Goal: Check status: Check status

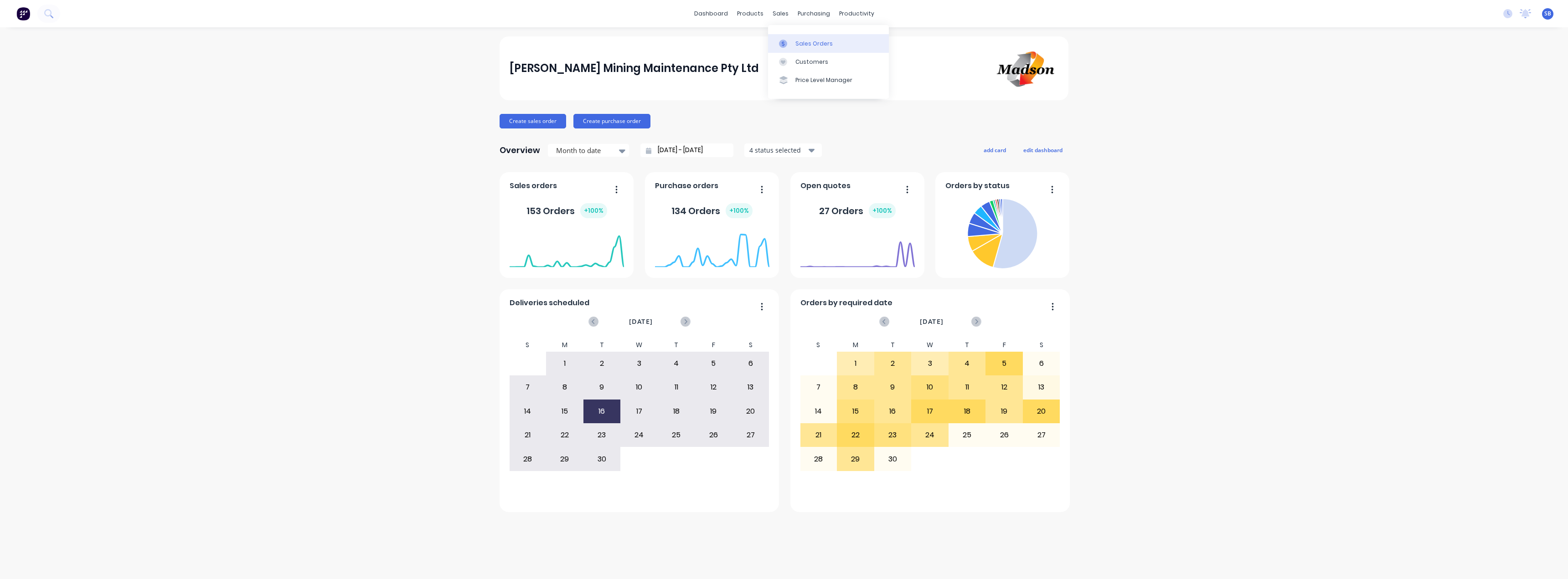
click at [799, 38] on link "Sales Orders" at bounding box center [828, 43] width 121 height 18
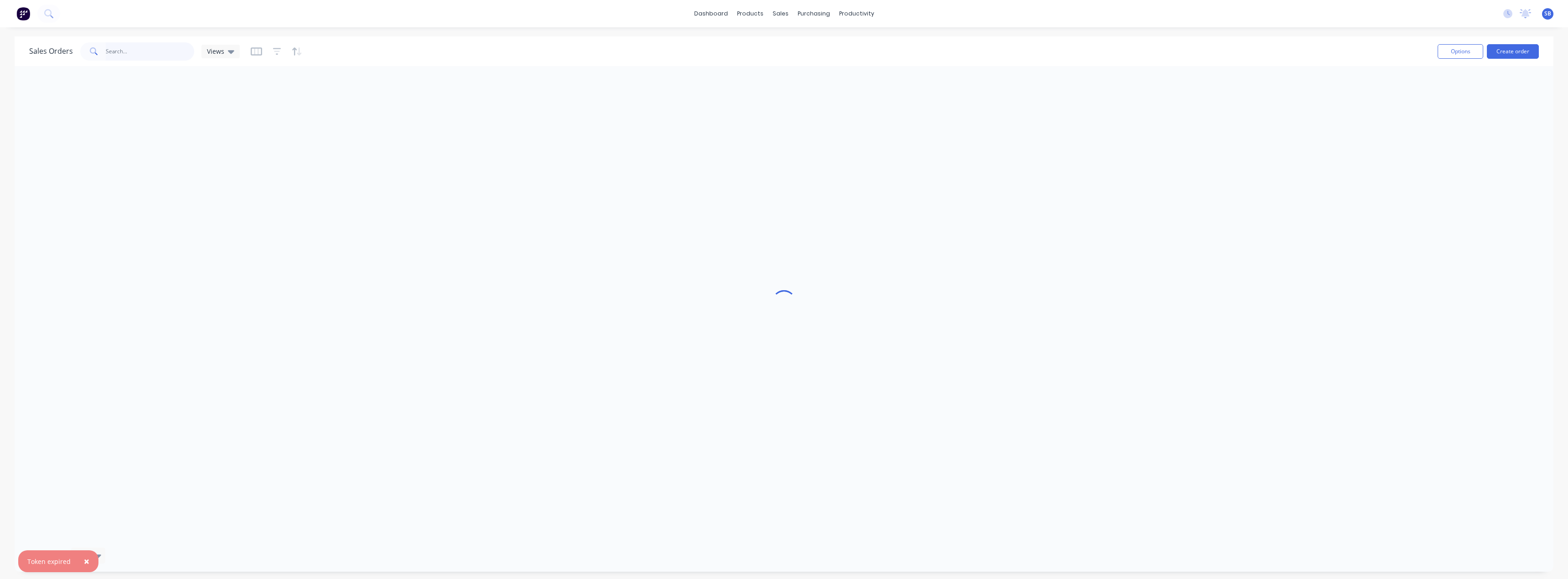
click at [136, 52] on input "text" at bounding box center [150, 52] width 89 height 18
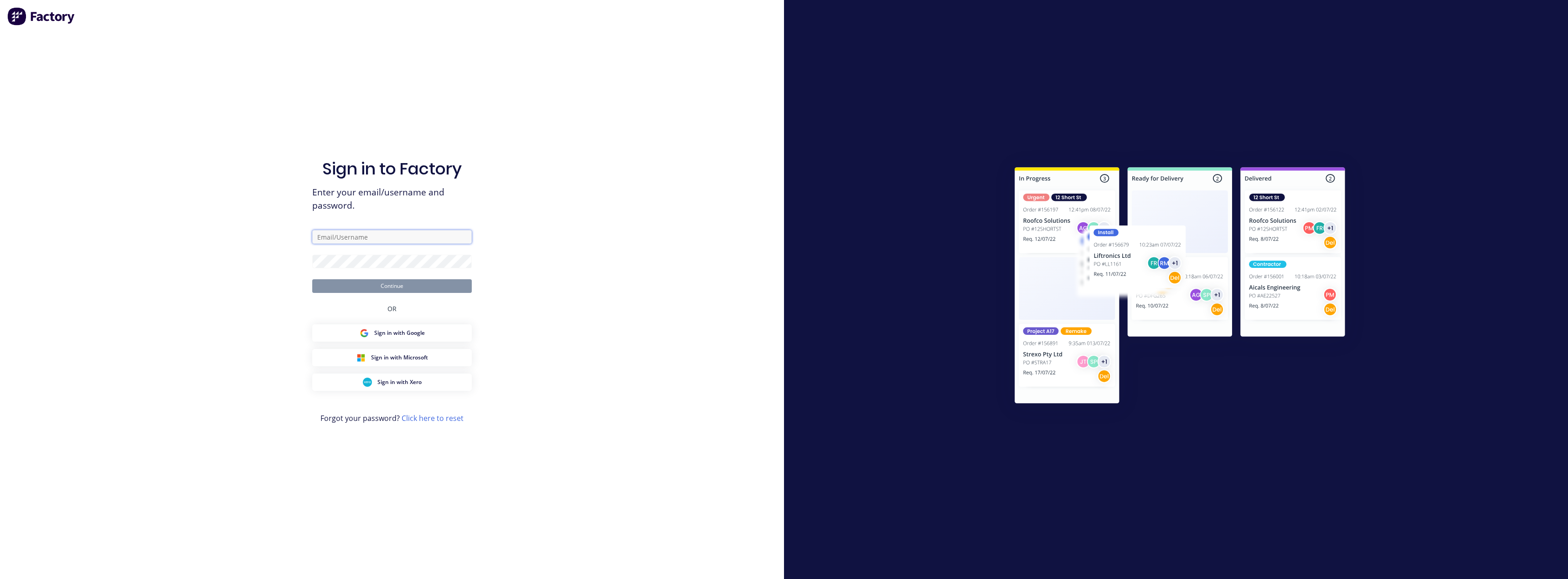
type input "[EMAIL_ADDRESS][PERSON_NAME][DOMAIN_NAME]"
click at [364, 285] on button "Continue" at bounding box center [392, 286] width 159 height 13
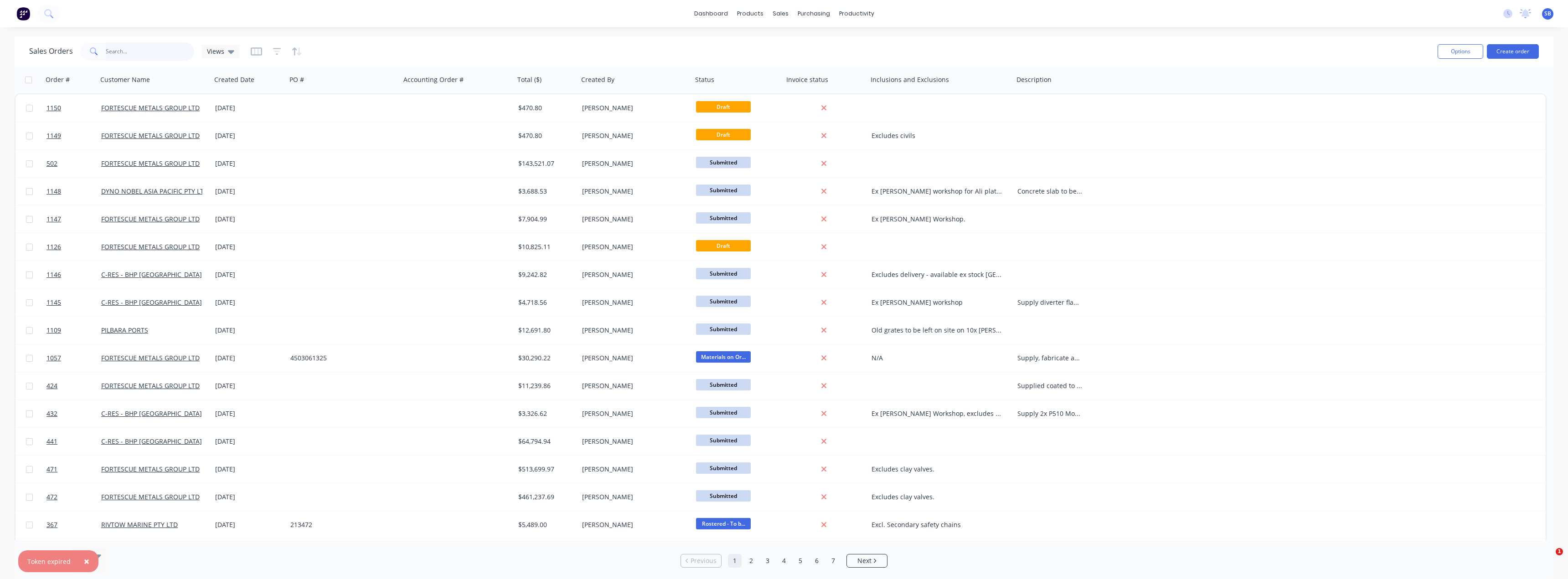
click at [122, 57] on input "text" at bounding box center [150, 52] width 89 height 18
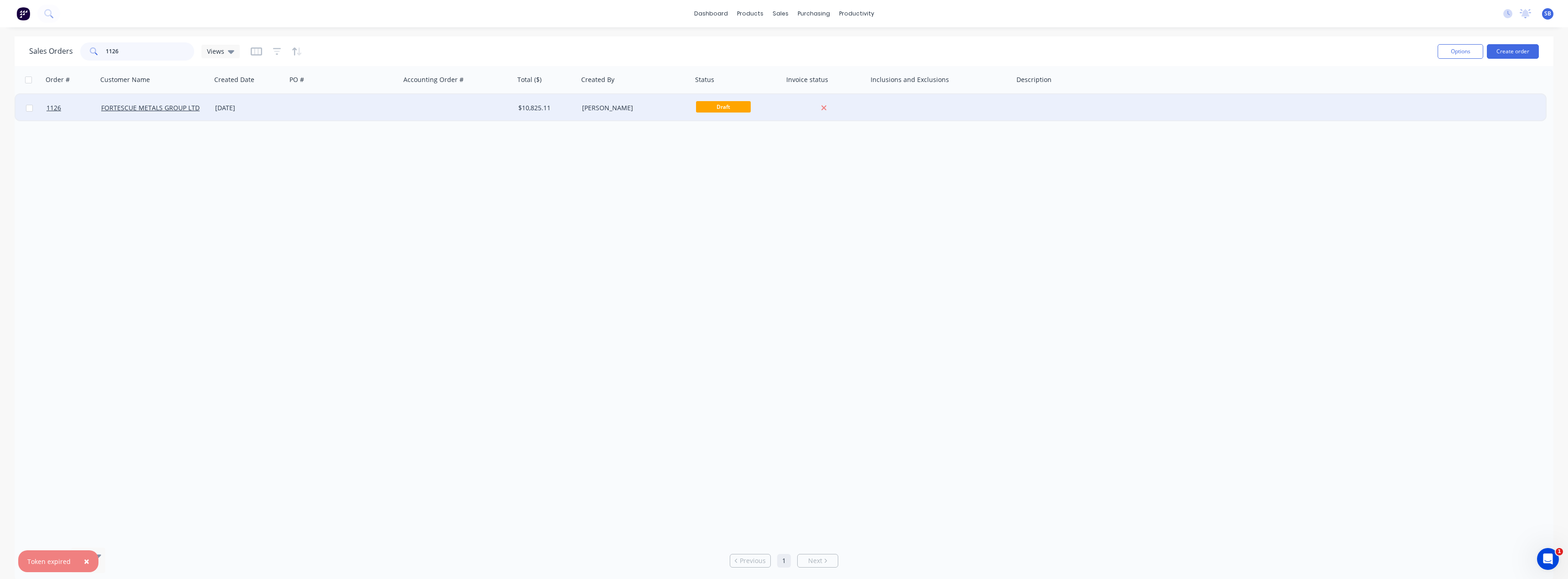
type input "1126"
click at [233, 108] on div "[DATE]" at bounding box center [249, 108] width 68 height 9
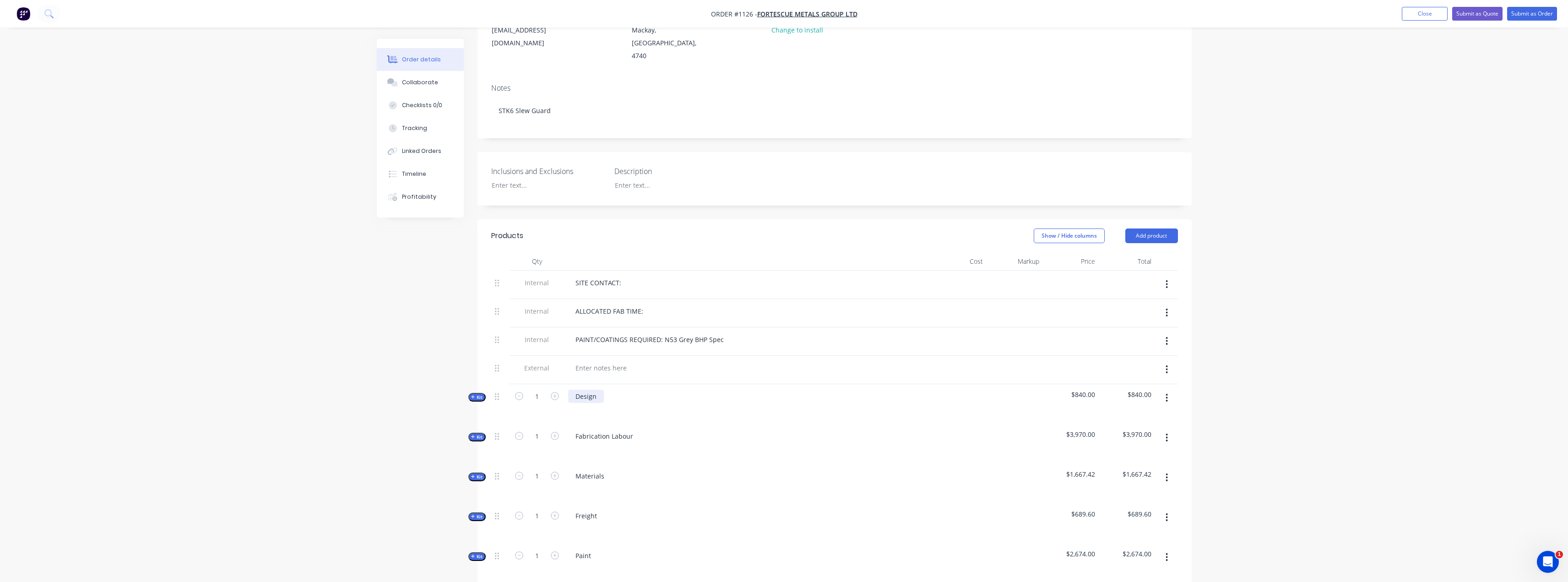
scroll to position [183, 0]
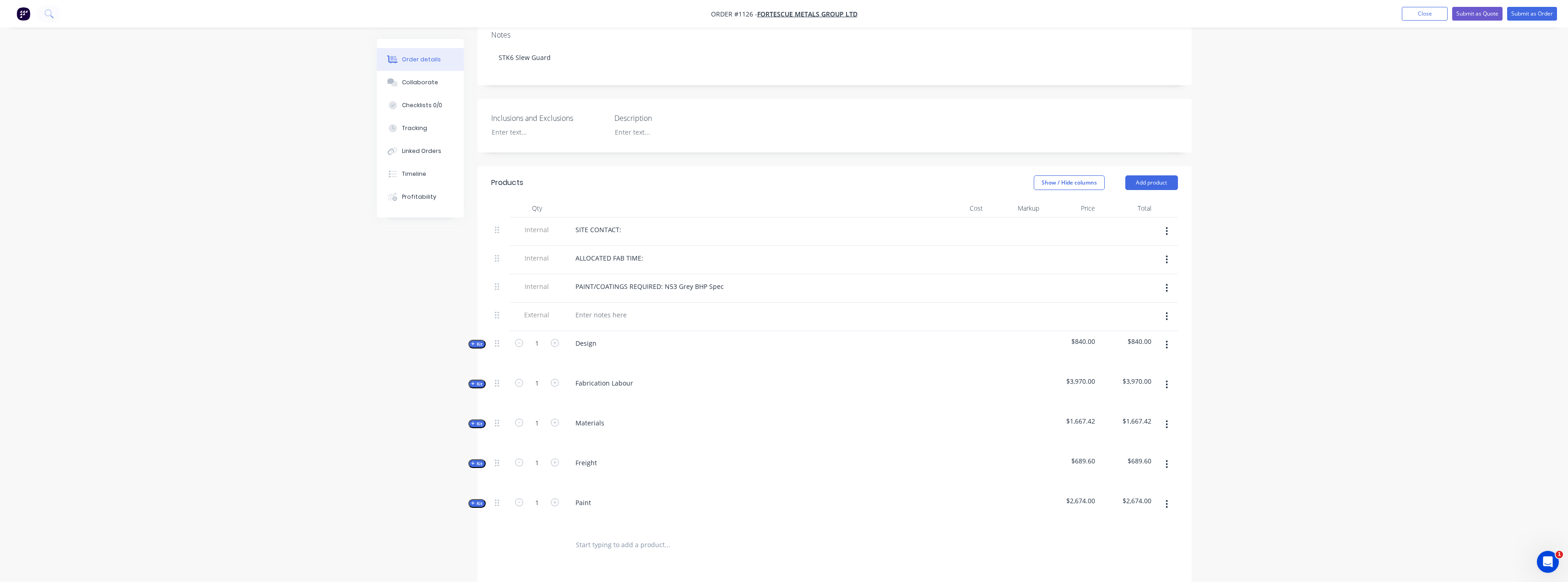
click at [476, 420] on span "Kit" at bounding box center [477, 423] width 12 height 7
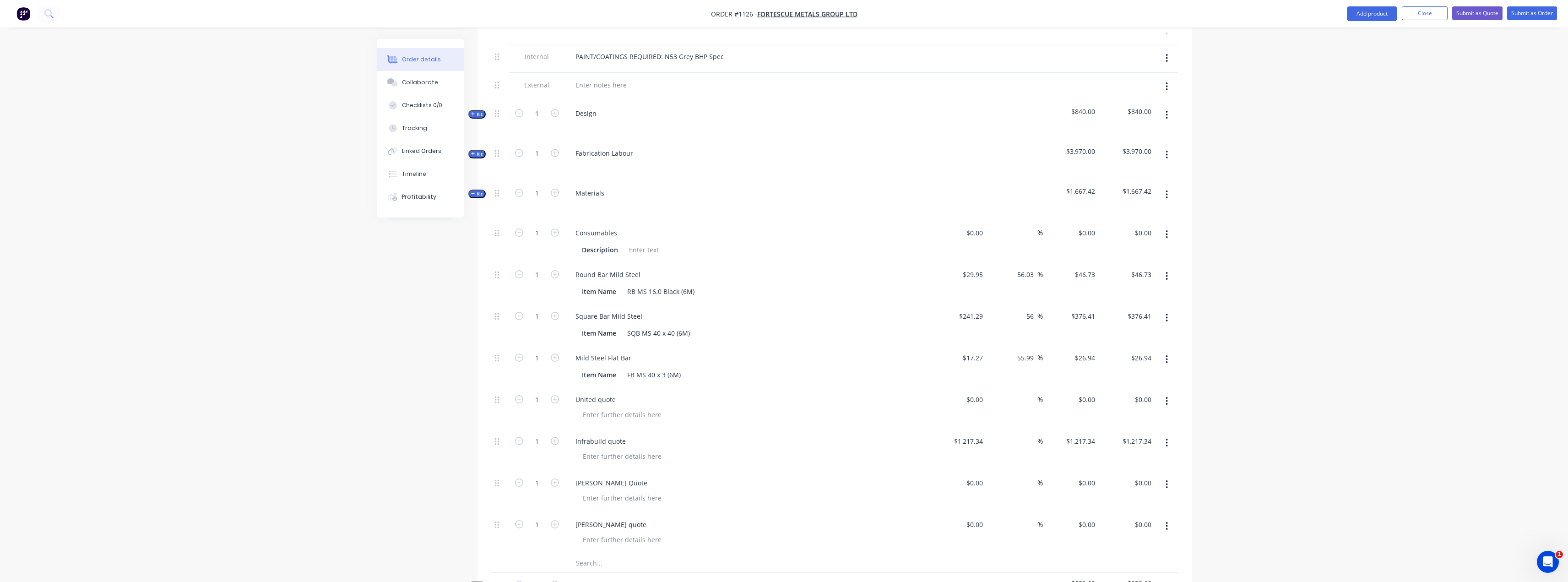
scroll to position [504, 0]
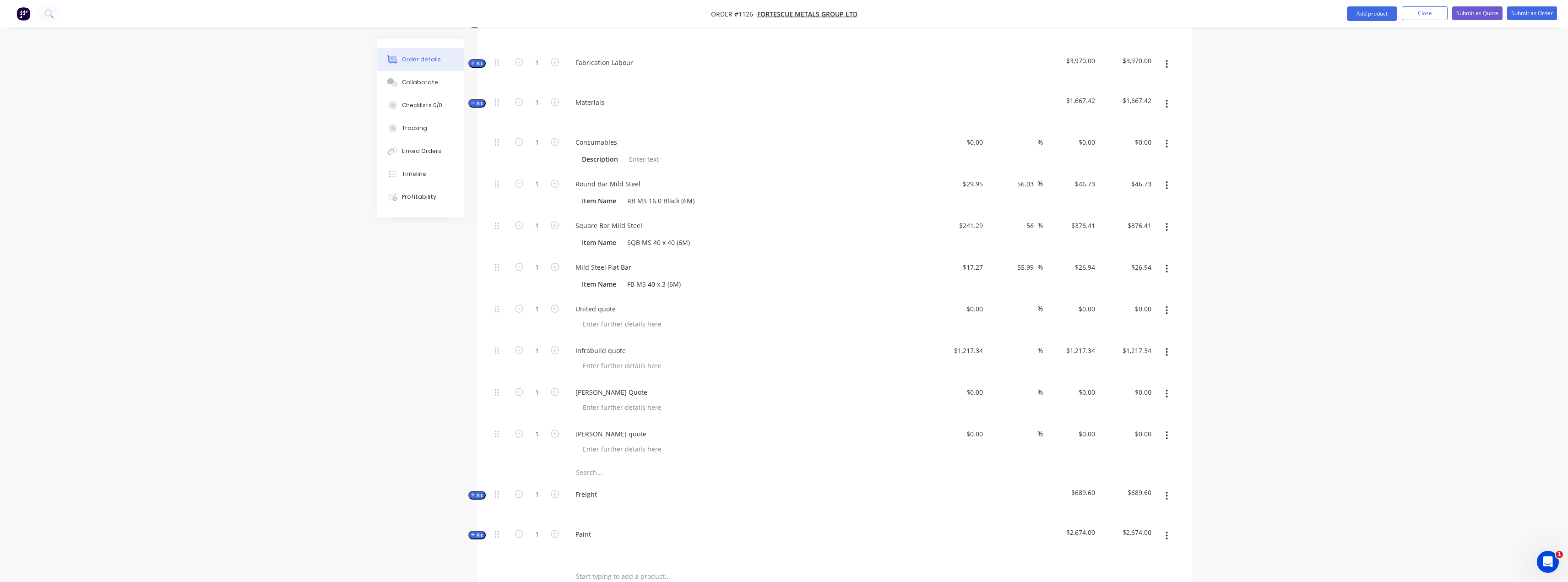
click at [254, 430] on div "Order details Collaborate Checklists 0/0 Tracking Linked Orders Timeline Profit…" at bounding box center [784, 160] width 1568 height 1328
click at [976, 302] on input "0" at bounding box center [981, 309] width 10 height 13
type input "$18.57"
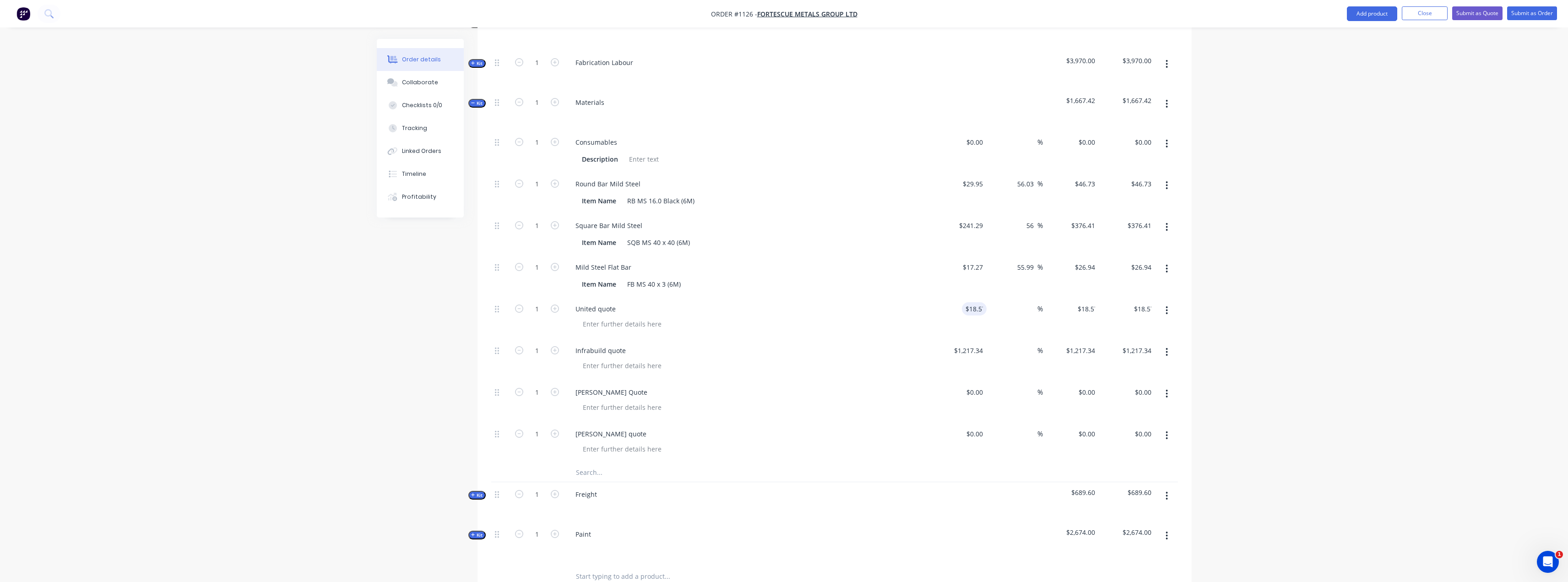
click at [1408, 416] on div "Order details Collaborate Checklists 0/0 Tracking Linked Orders Timeline Profit…" at bounding box center [784, 160] width 1568 height 1328
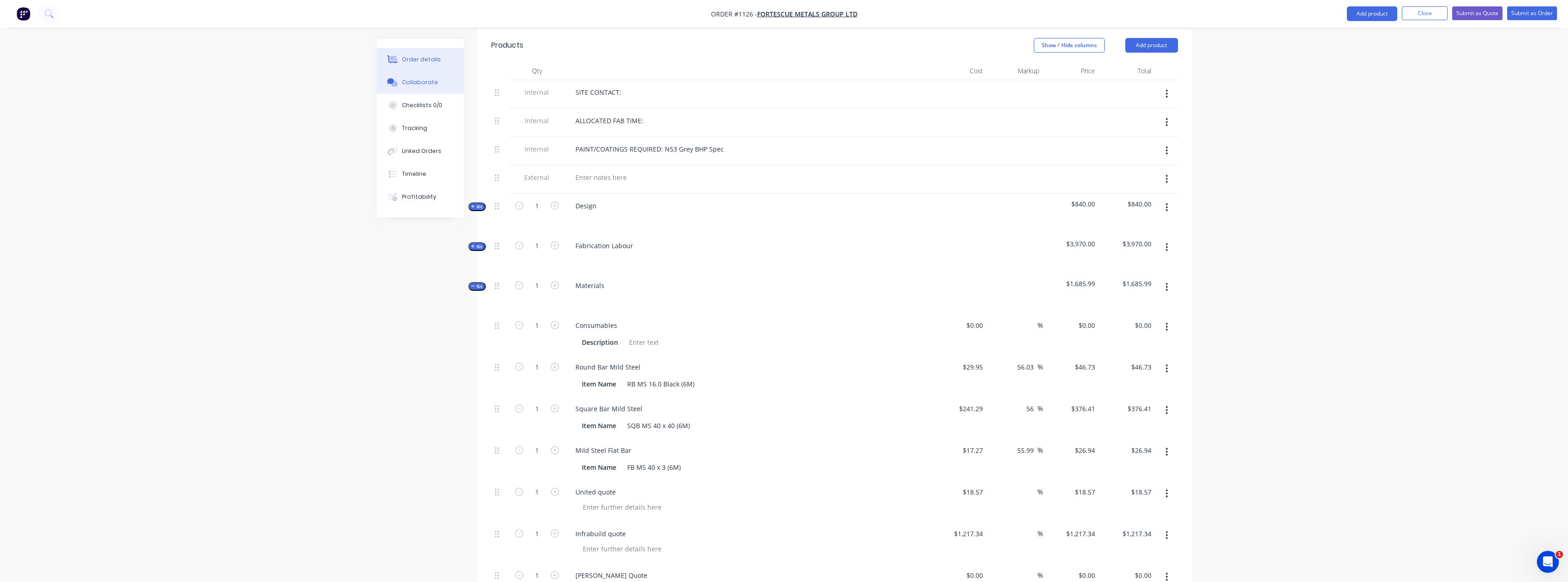
click at [433, 83] on div "Collaborate" at bounding box center [419, 82] width 36 height 8
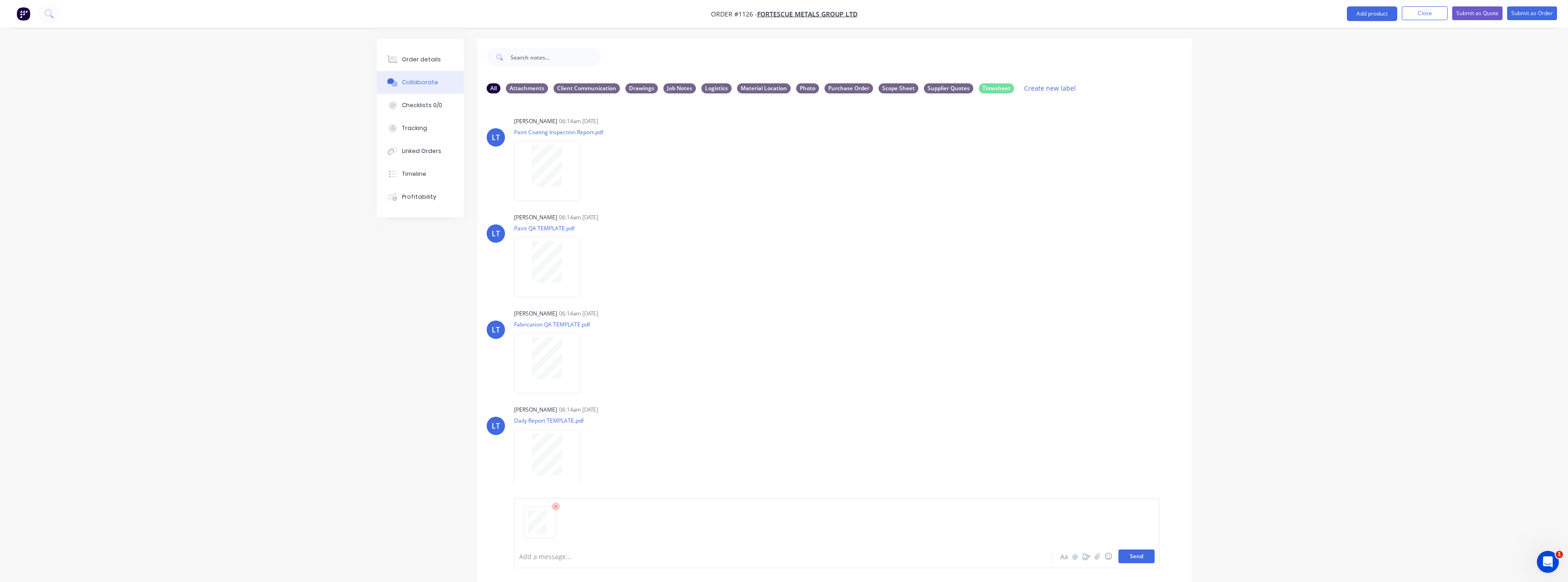
click at [1131, 556] on button "Send" at bounding box center [1136, 556] width 36 height 13
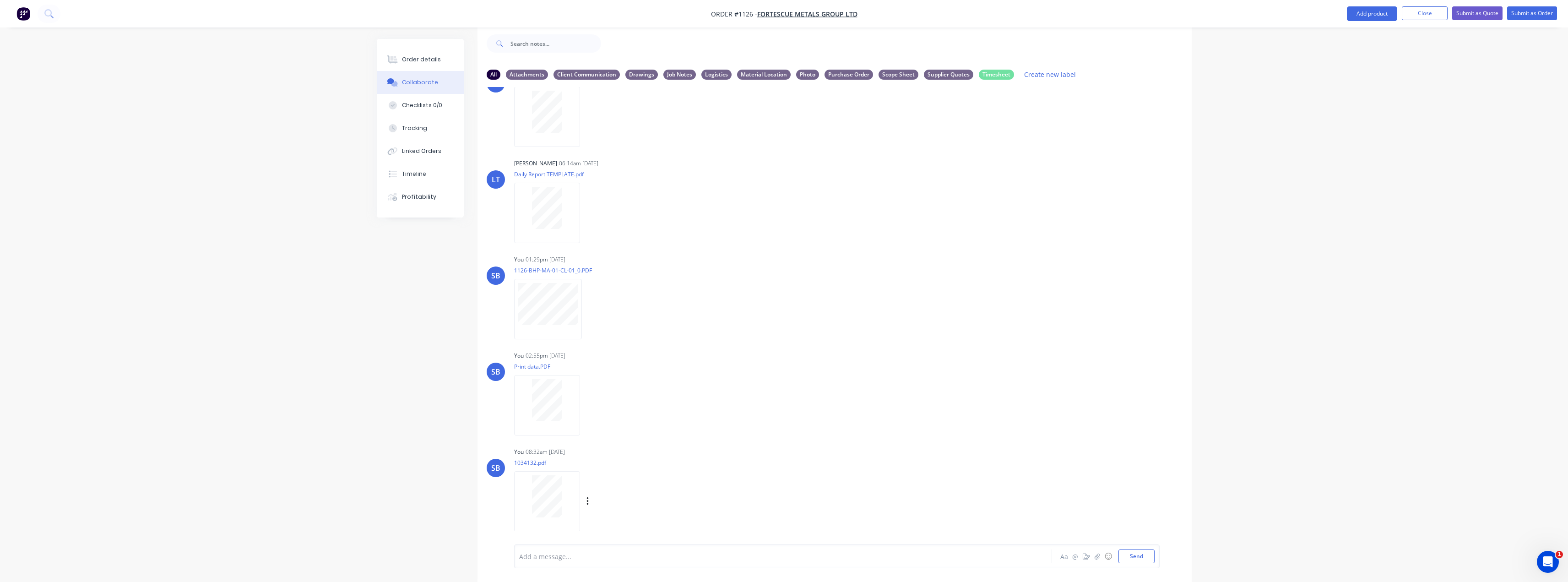
scroll to position [238, 0]
click at [589, 495] on button "button" at bounding box center [588, 496] width 4 height 13
click at [623, 481] on button "Labels" at bounding box center [647, 477] width 103 height 21
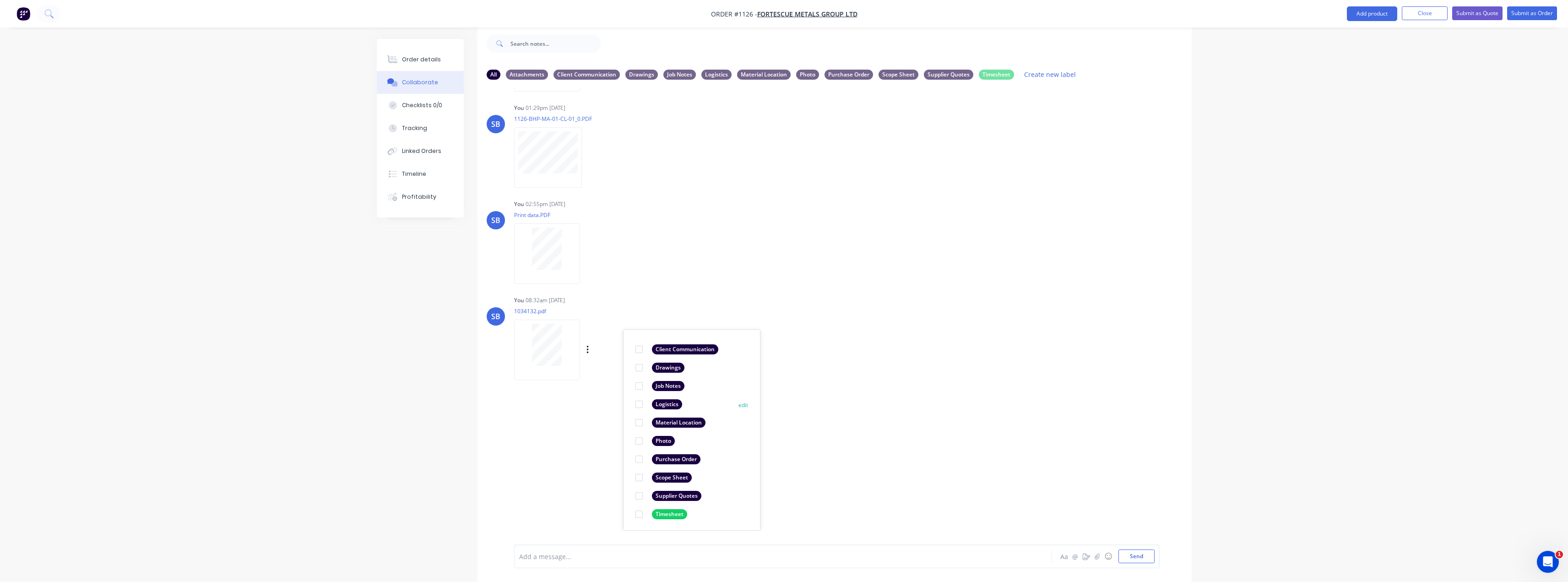
scroll to position [53, 0]
click at [675, 493] on div "Supplier Quotes" at bounding box center [676, 495] width 50 height 10
click at [940, 448] on div "LT [PERSON_NAME] 06:14am [DATE] Paint Coating Inspection Report.pdf Labels Down…" at bounding box center [834, 309] width 714 height 444
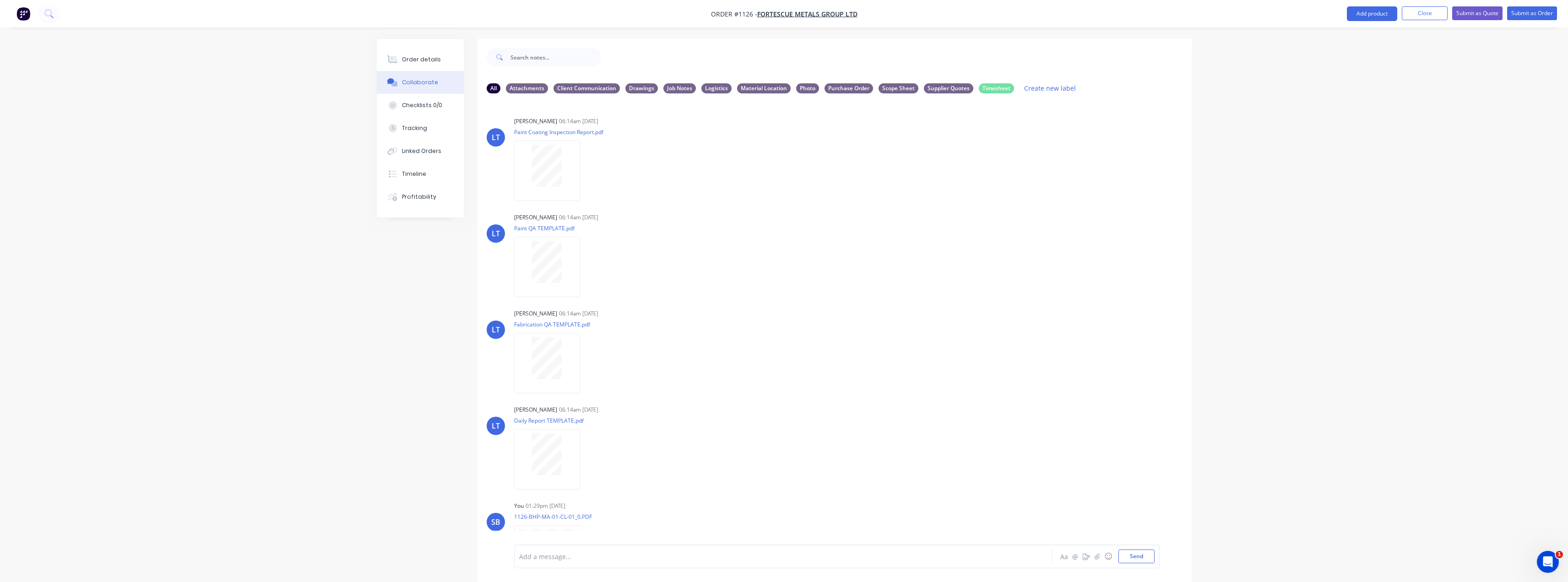
drag, startPoint x: 1417, startPoint y: 13, endPoint x: 1131, endPoint y: 78, distance: 293.3
click at [1417, 13] on button "Close" at bounding box center [1424, 13] width 46 height 13
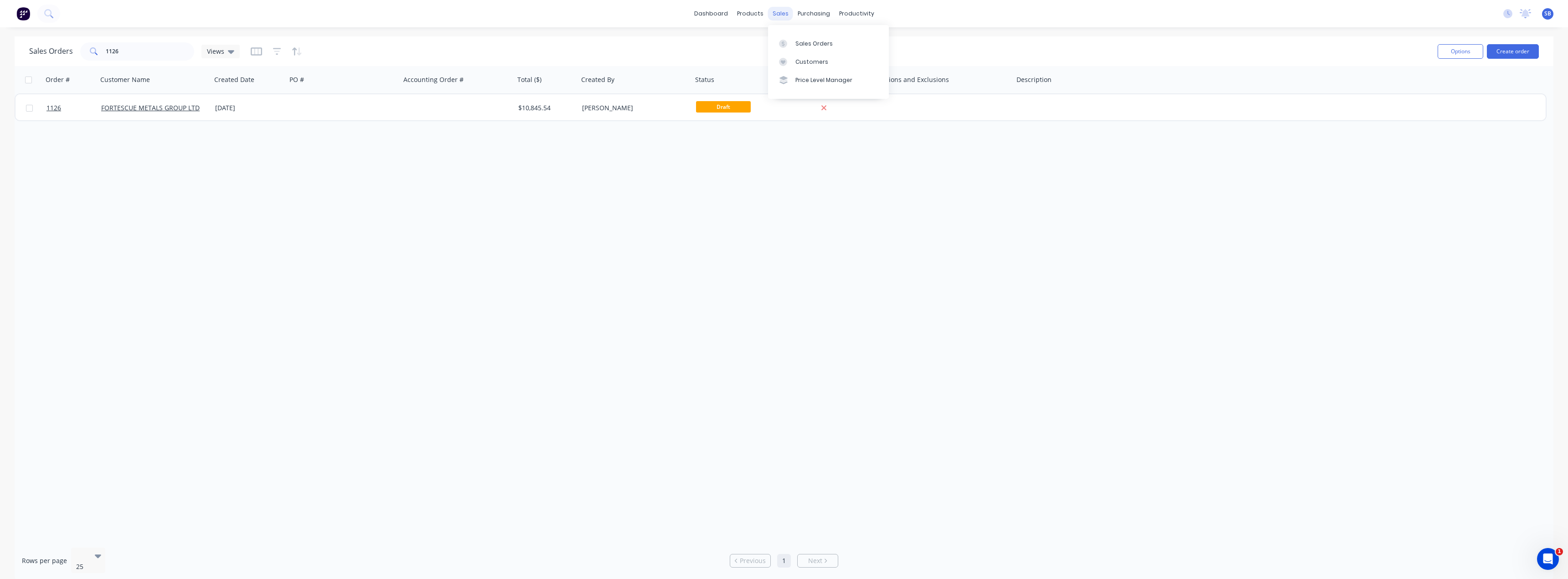
click at [788, 12] on div "sales" at bounding box center [780, 13] width 25 height 13
click at [792, 38] on link "Sales Orders" at bounding box center [828, 43] width 121 height 18
click at [797, 44] on div "Sales Orders" at bounding box center [814, 43] width 37 height 8
drag, startPoint x: 147, startPoint y: 54, endPoint x: 65, endPoint y: 50, distance: 82.1
click at [68, 52] on div "Sales Orders 1126 Views" at bounding box center [135, 52] width 211 height 18
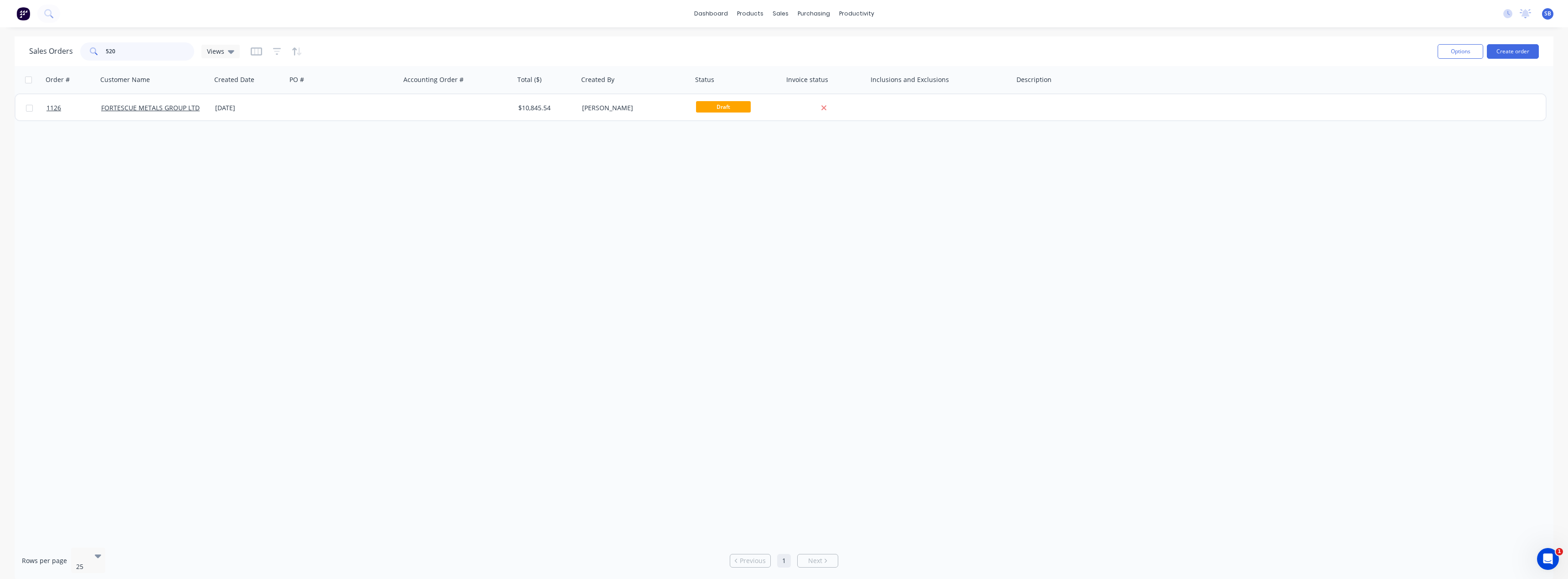
type input "520"
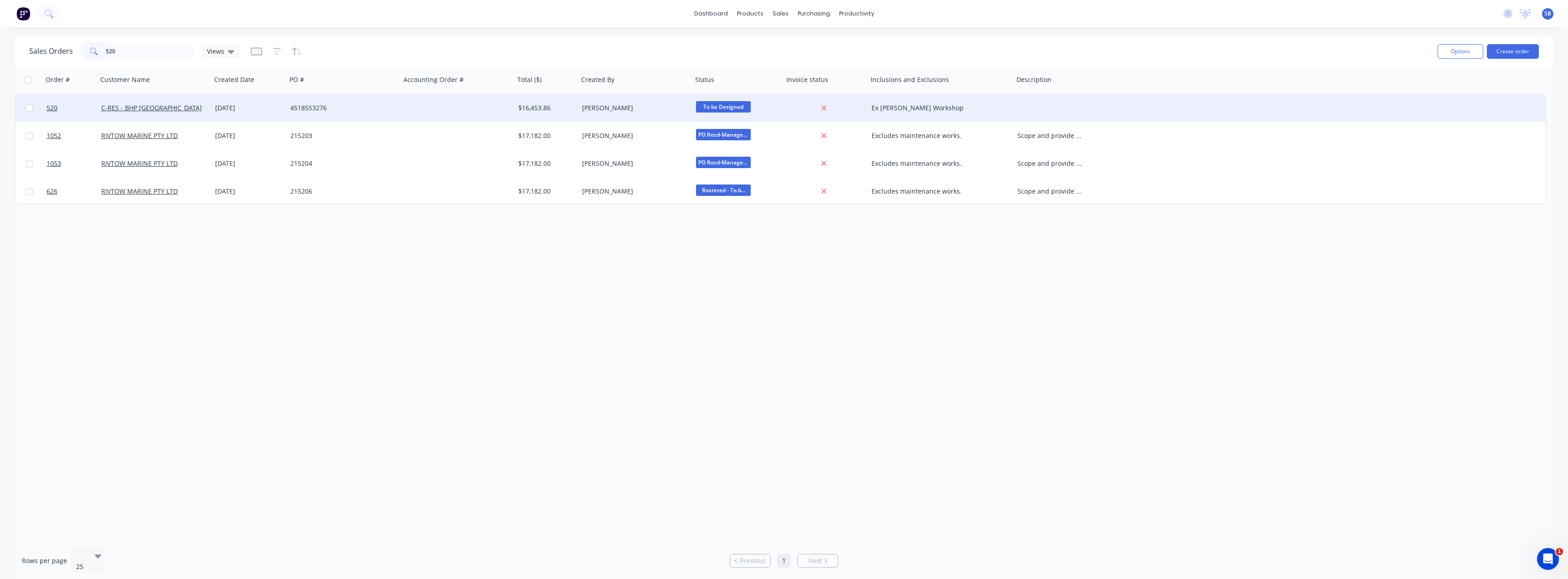
click at [239, 109] on div "[DATE]" at bounding box center [249, 108] width 68 height 9
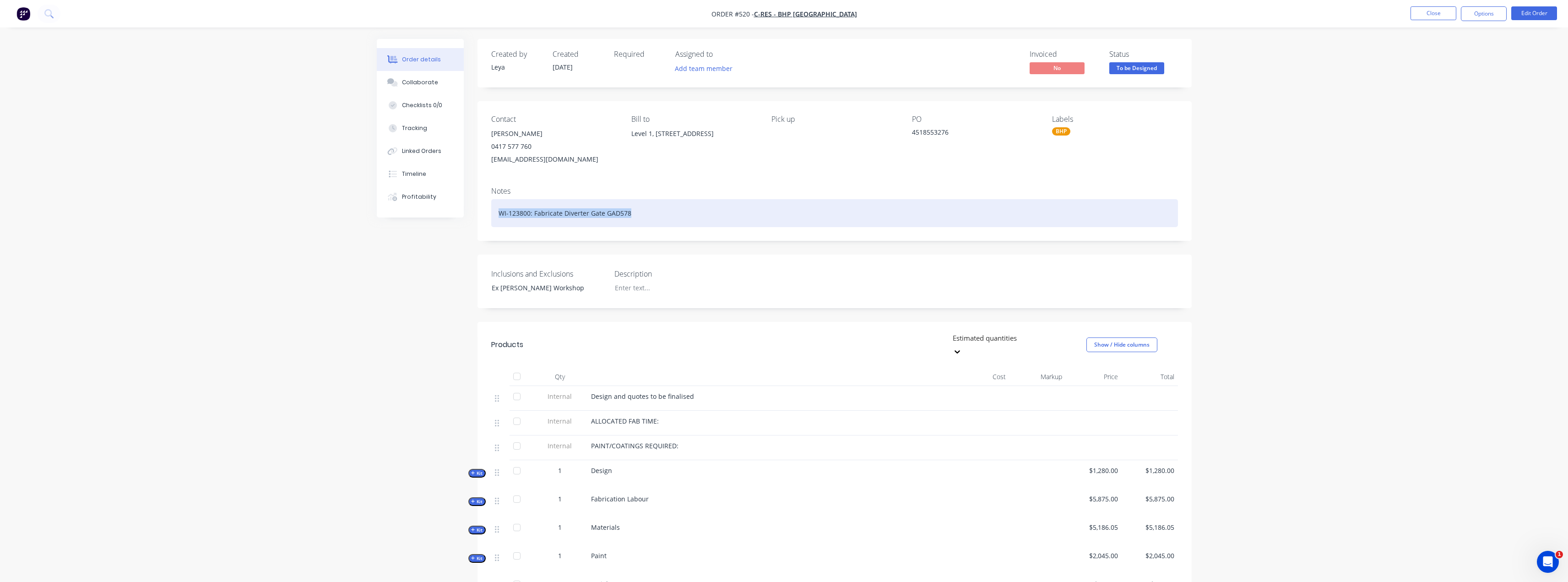
drag, startPoint x: 647, startPoint y: 215, endPoint x: 496, endPoint y: 220, distance: 151.1
click at [497, 221] on div "WI-123800: Fabricate Diverter Gate GAD578" at bounding box center [834, 213] width 686 height 28
copy div "WI-123800: Fabricate Diverter Gate GAD578"
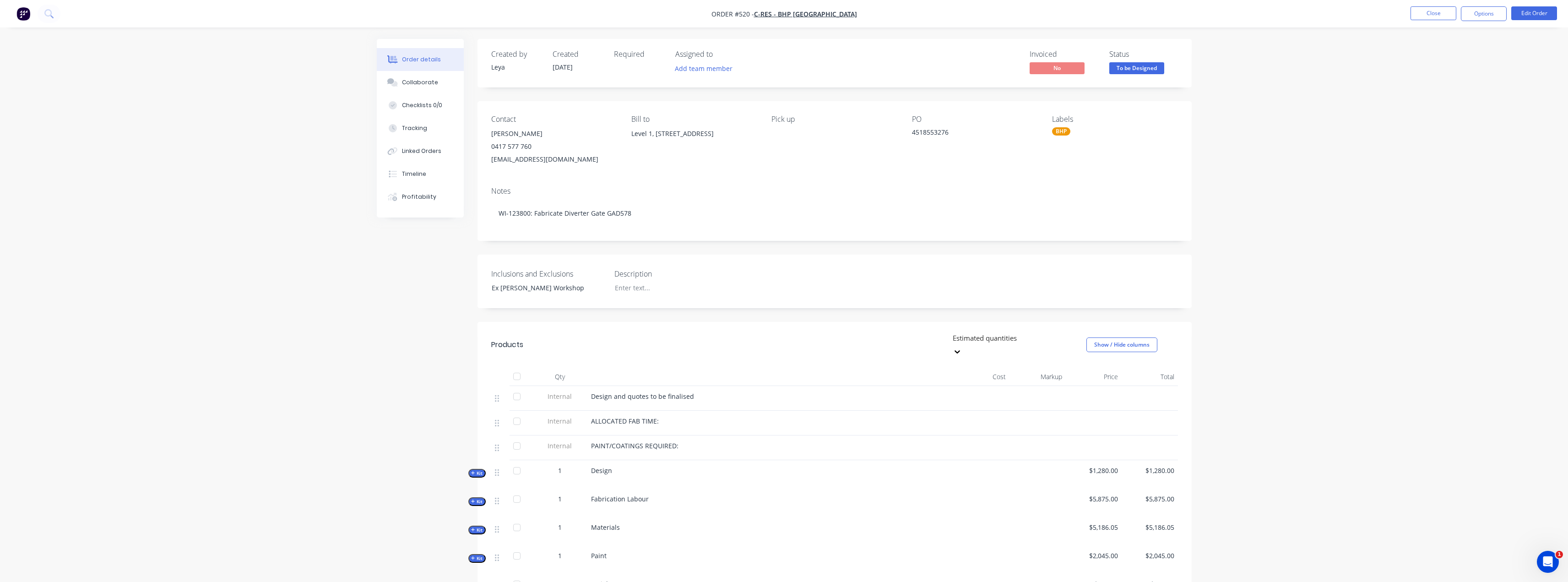
click at [161, 200] on div "Order details Collaborate Checklists 0/0 Tracking Linked Orders Timeline Profit…" at bounding box center [784, 382] width 1568 height 765
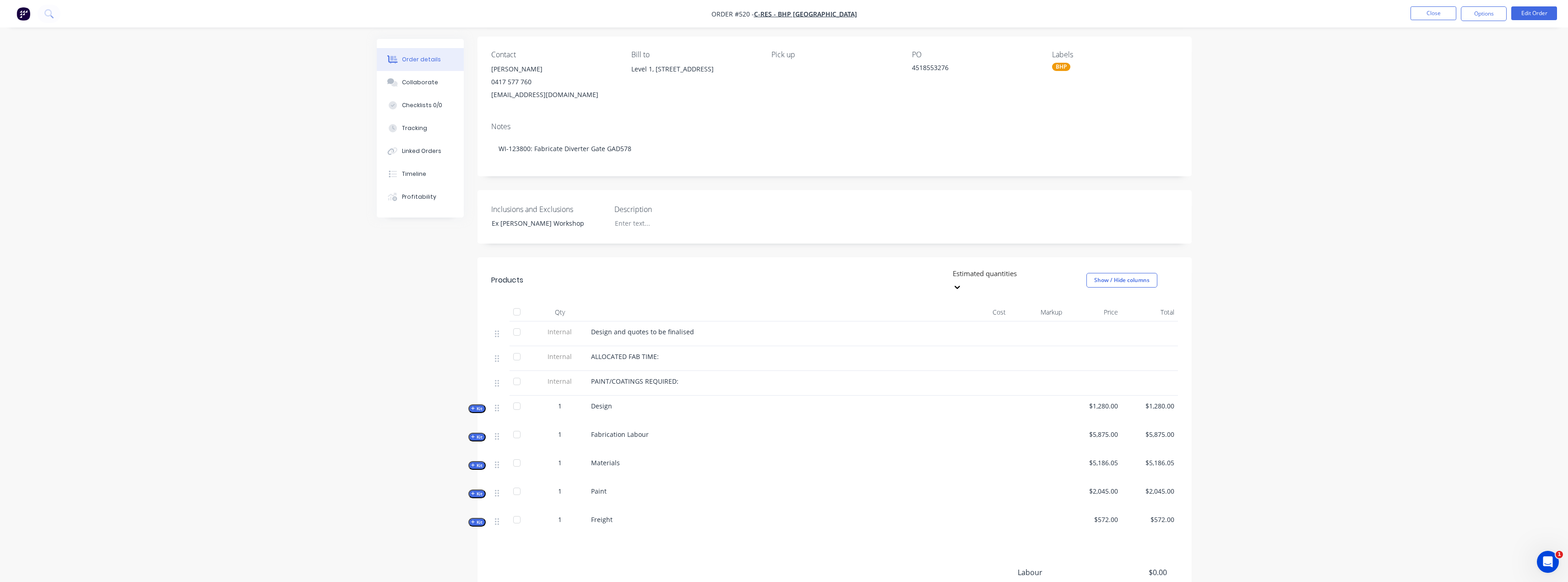
scroll to position [171, 0]
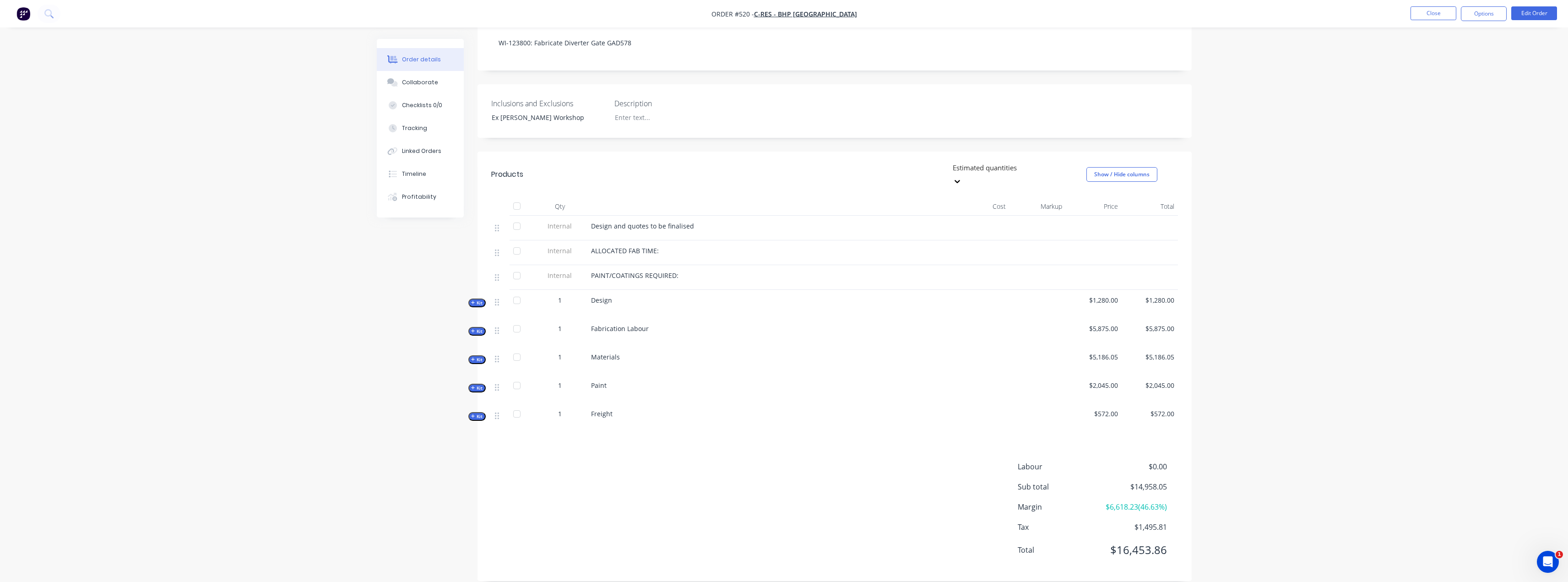
click at [477, 356] on span "Kit" at bounding box center [477, 359] width 12 height 7
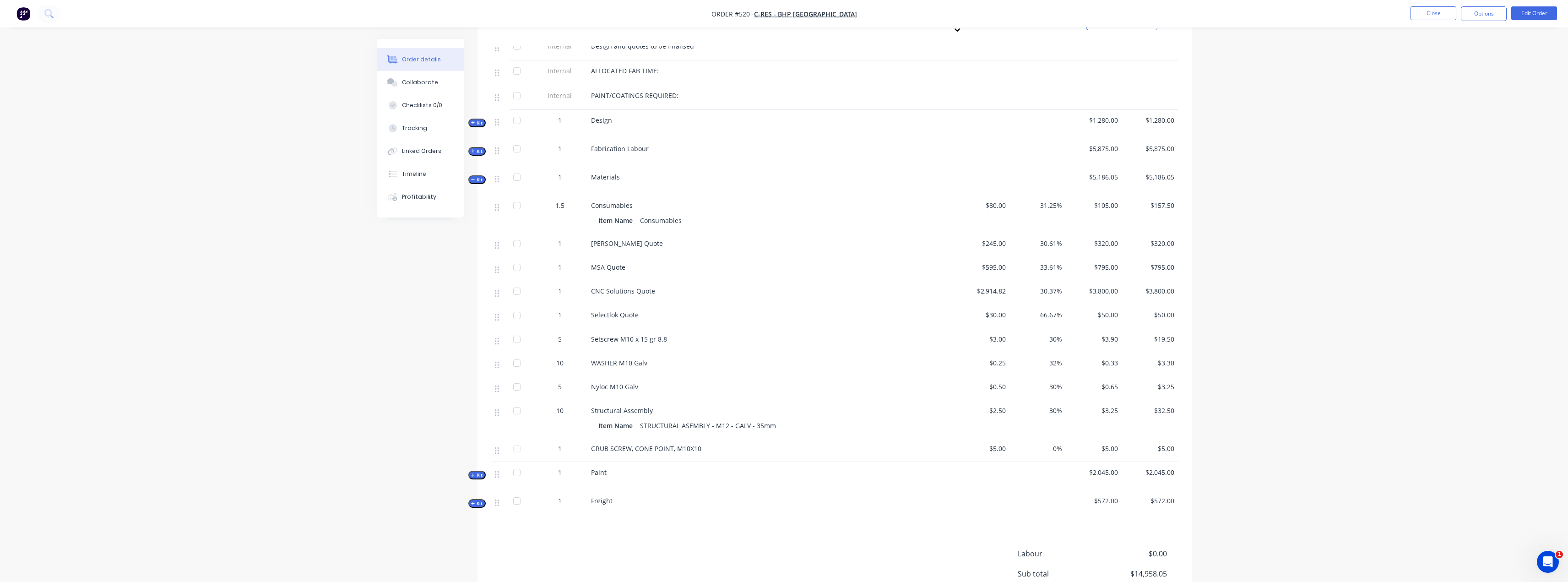
scroll to position [366, 0]
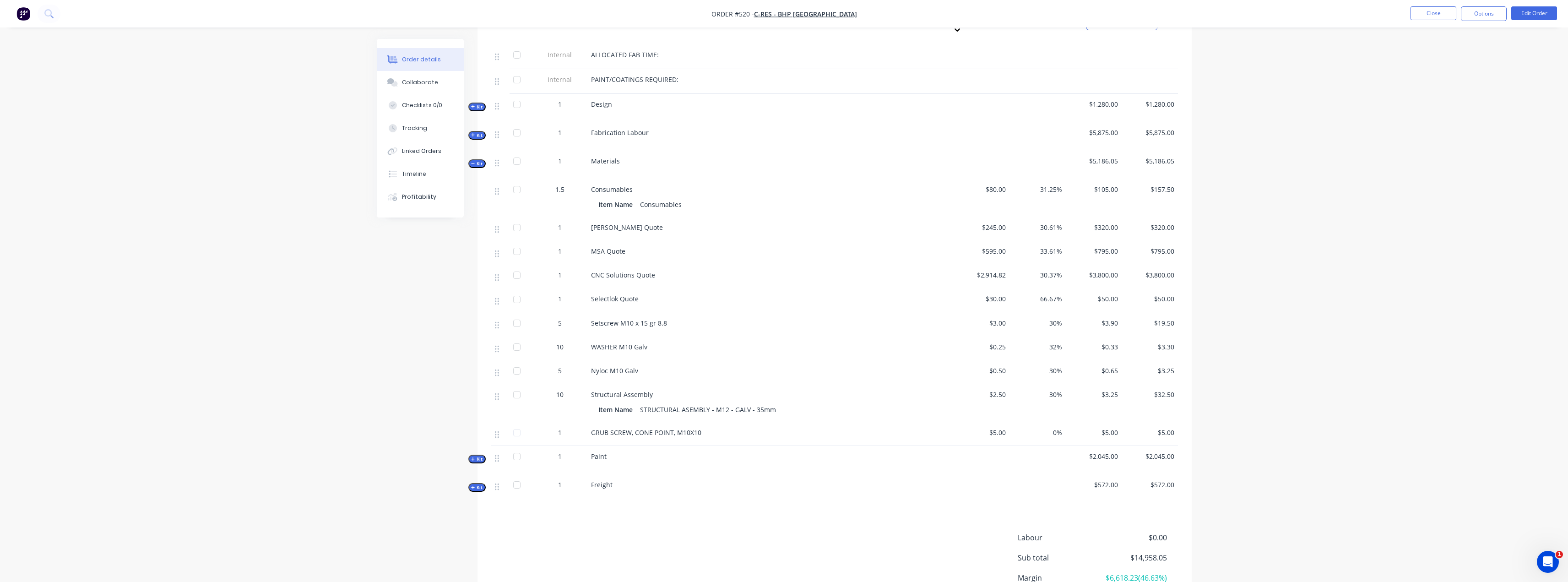
click at [723, 427] on div "GRUB SCREW, CONE POINT, M10X10" at bounding box center [770, 432] width 359 height 10
click at [485, 160] on button "Kit" at bounding box center [477, 164] width 17 height 9
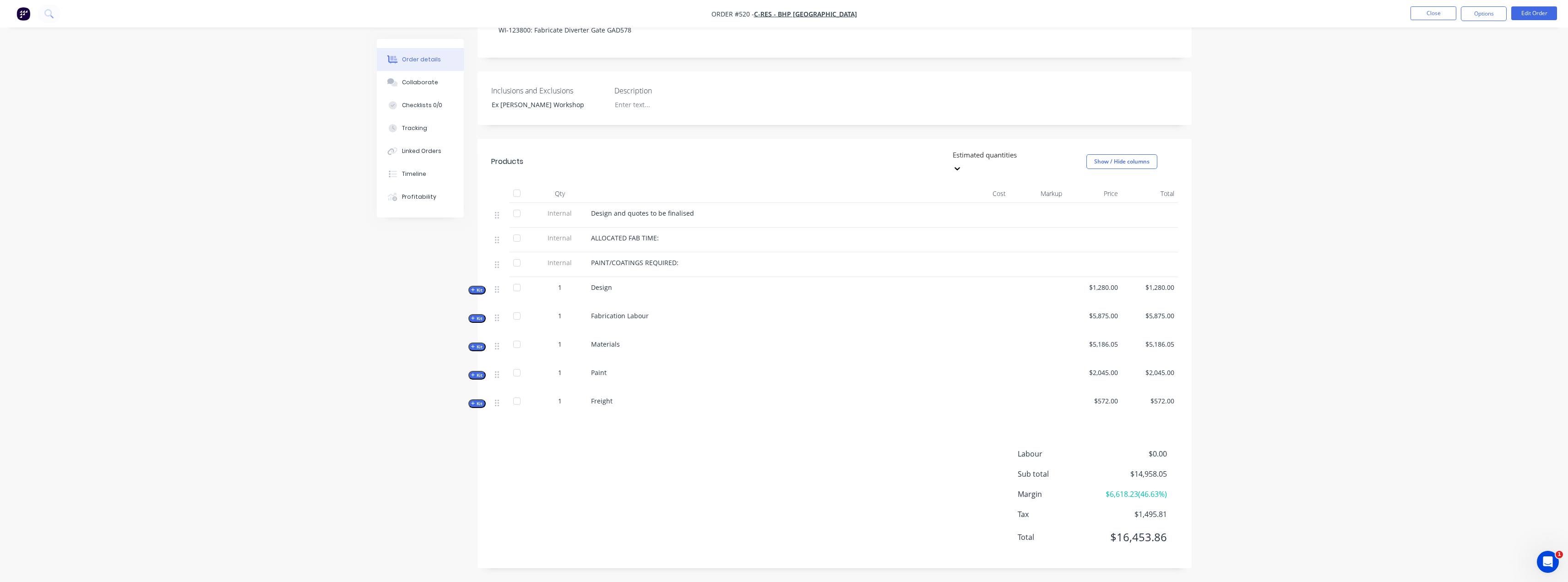
scroll to position [171, 0]
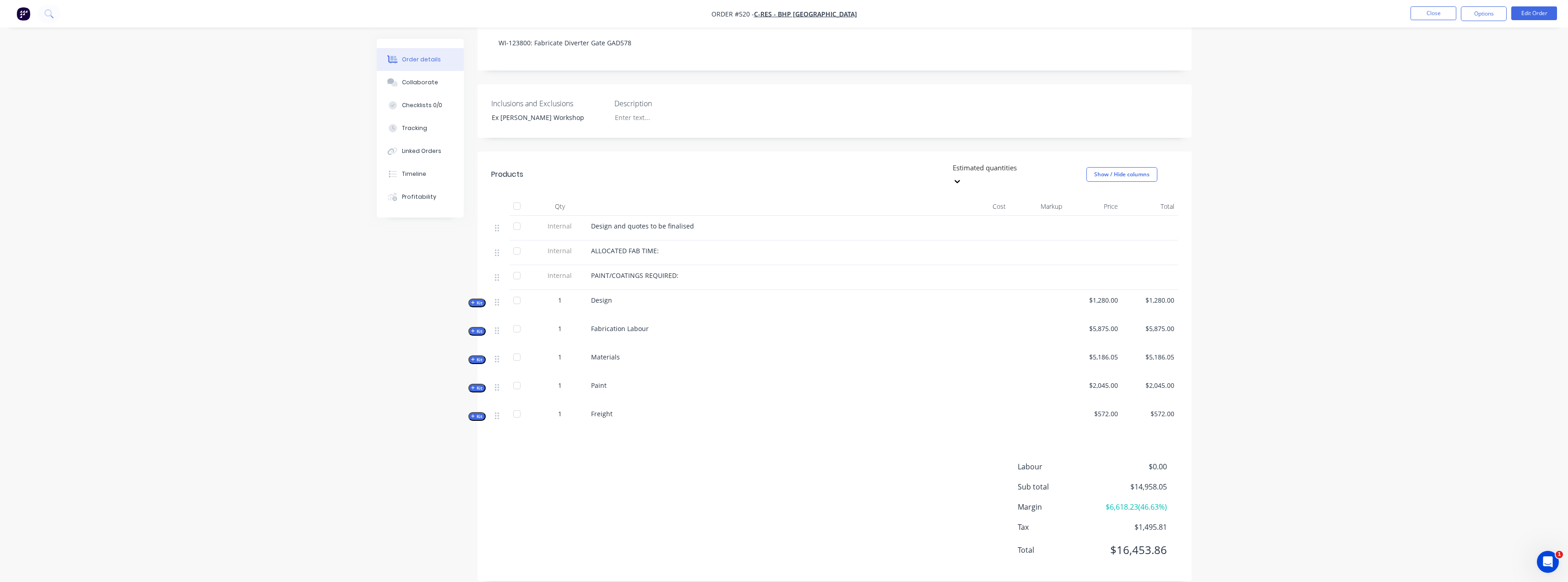
click at [488, 348] on div "Qty Cost Markup Price Total Internal Design and quotes to be finalised Internal…" at bounding box center [834, 314] width 714 height 234
click at [481, 356] on span "Kit" at bounding box center [477, 359] width 12 height 7
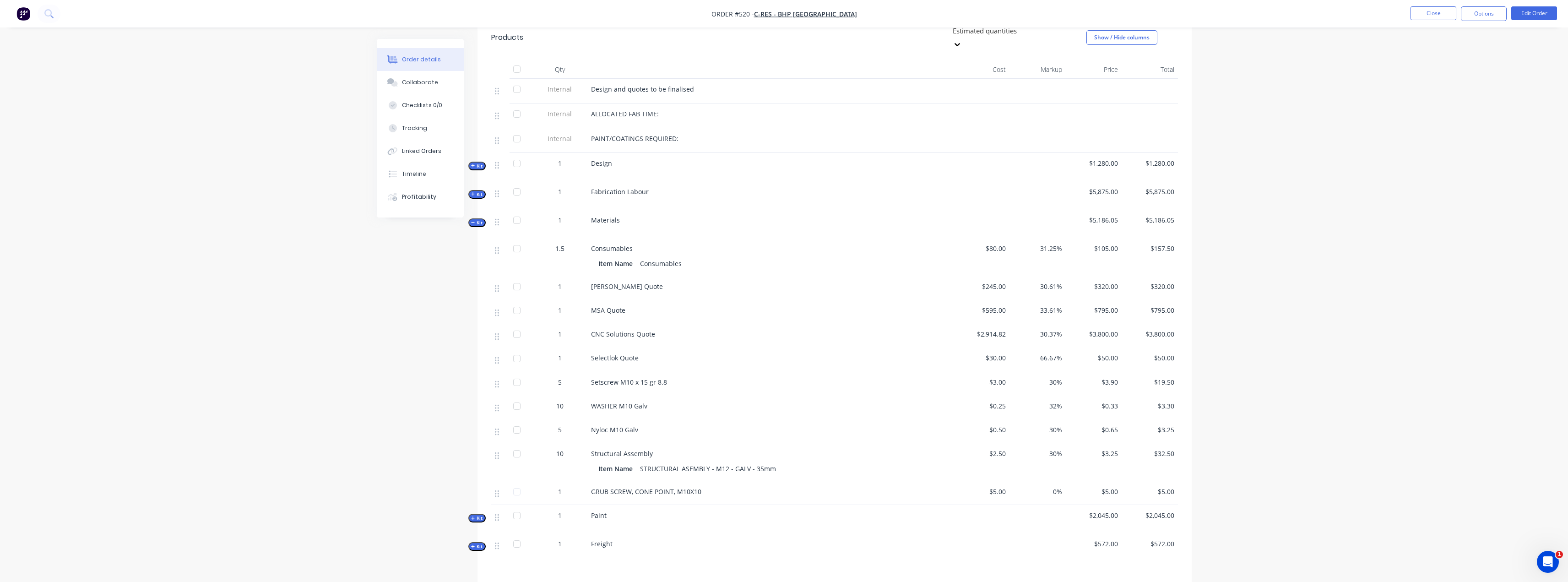
scroll to position [308, 0]
click at [632, 329] on span "CNC Solutions Quote" at bounding box center [623, 333] width 64 height 9
click at [642, 329] on span "CNC Solutions Quote" at bounding box center [623, 333] width 64 height 9
click at [609, 329] on span "CNC Solutions Quote" at bounding box center [623, 333] width 64 height 9
click at [611, 329] on span "CNC Solutions Quote" at bounding box center [623, 333] width 64 height 9
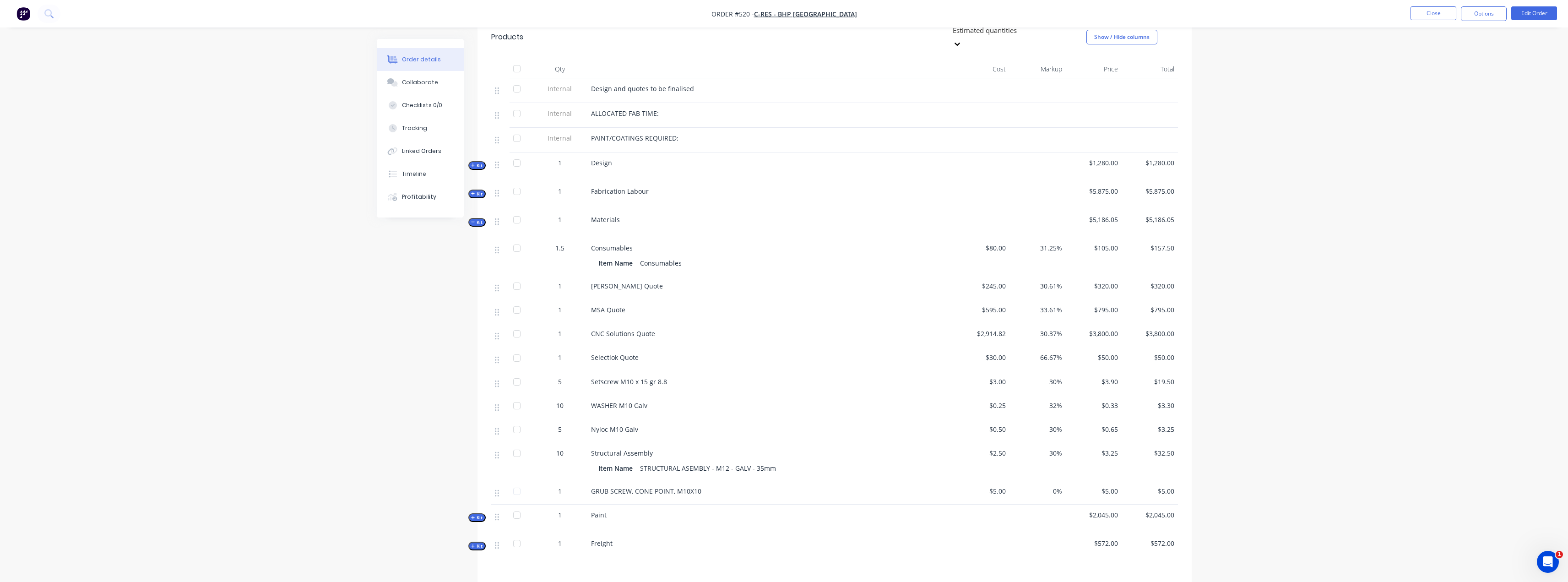
click at [640, 329] on span "CNC Solutions Quote" at bounding box center [623, 333] width 64 height 9
click at [670, 329] on div "CNC Solutions Quote" at bounding box center [770, 334] width 359 height 10
click at [644, 329] on div "CNC Solutions Quote" at bounding box center [770, 334] width 359 height 10
click at [611, 329] on span "CNC Solutions Quote" at bounding box center [623, 333] width 64 height 9
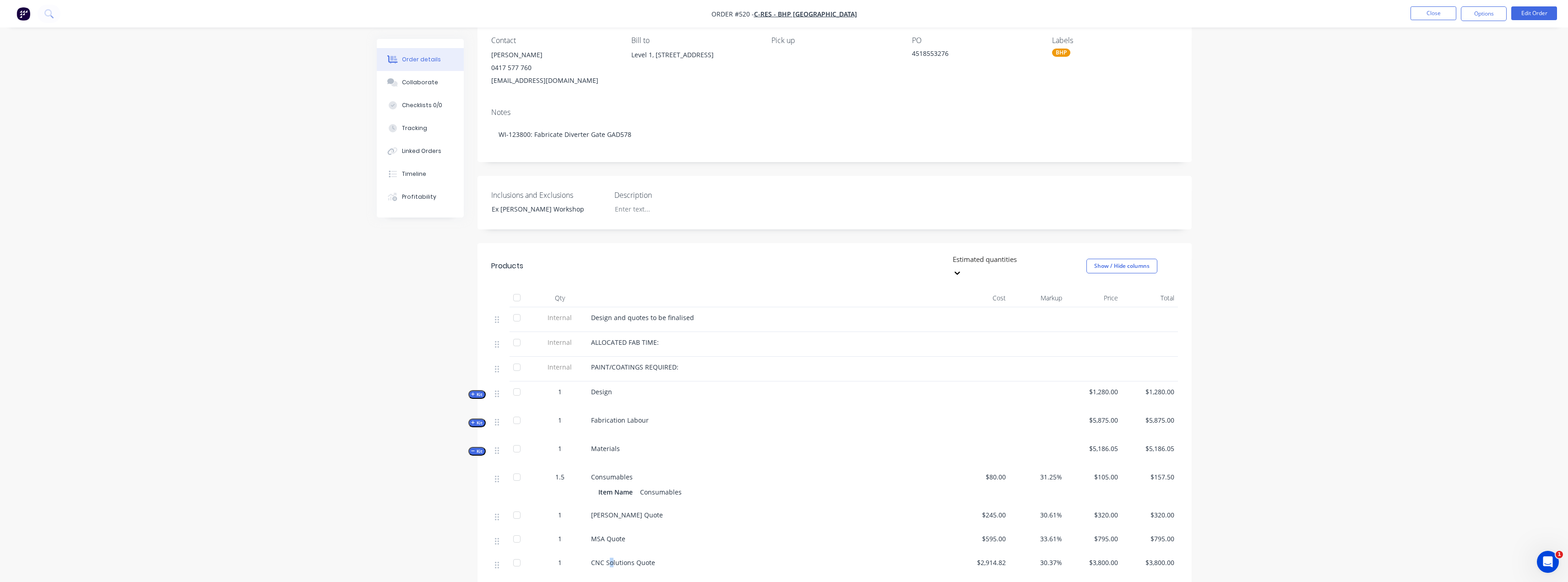
scroll to position [0, 0]
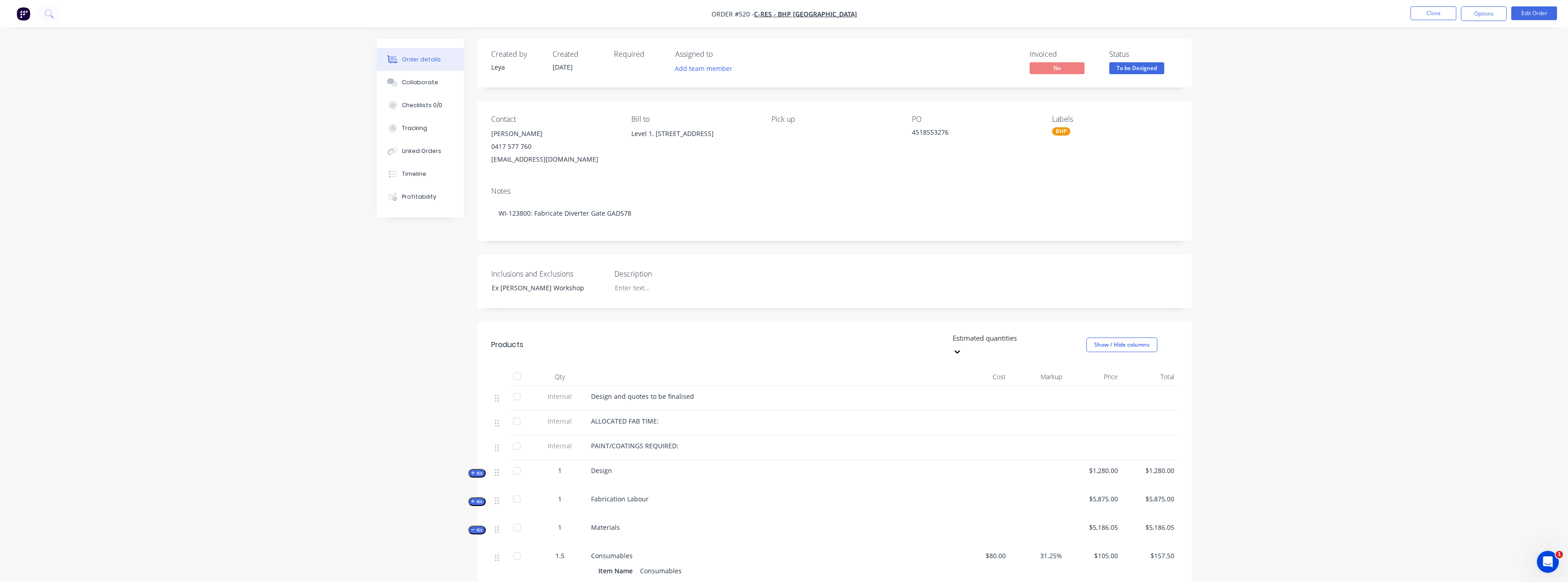
click at [237, 115] on div "Order details Collaborate Checklists 0/0 Tracking Linked Orders Timeline Profit…" at bounding box center [784, 516] width 1568 height 1032
click at [1440, 15] on button "Close" at bounding box center [1433, 13] width 46 height 13
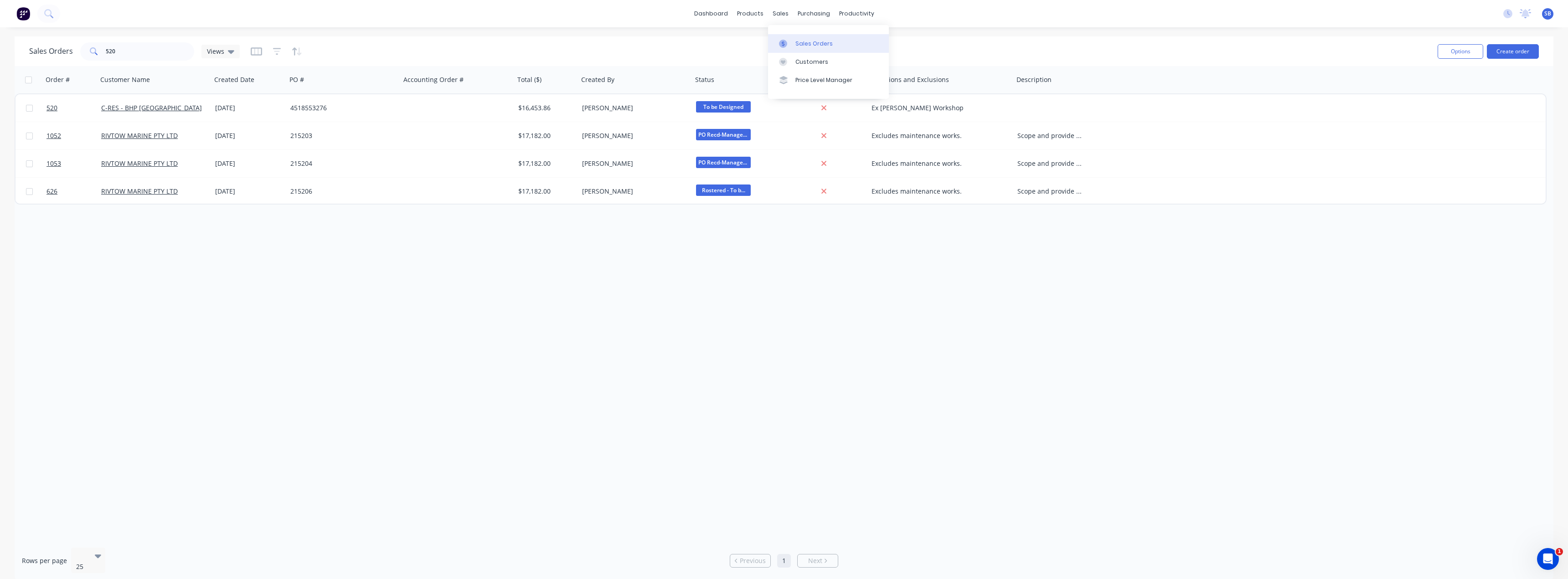
click at [790, 43] on div at bounding box center [786, 43] width 13 height 8
click at [806, 44] on div "Sales Orders" at bounding box center [814, 43] width 37 height 8
click at [349, 356] on div "Order # Customer Name Created Date PO # Accounting Order # Total ($) Created By…" at bounding box center [784, 303] width 1539 height 474
drag, startPoint x: 144, startPoint y: 58, endPoint x: 38, endPoint y: 44, distance: 106.9
click at [44, 46] on div "Sales Orders 520 Views" at bounding box center [135, 52] width 211 height 18
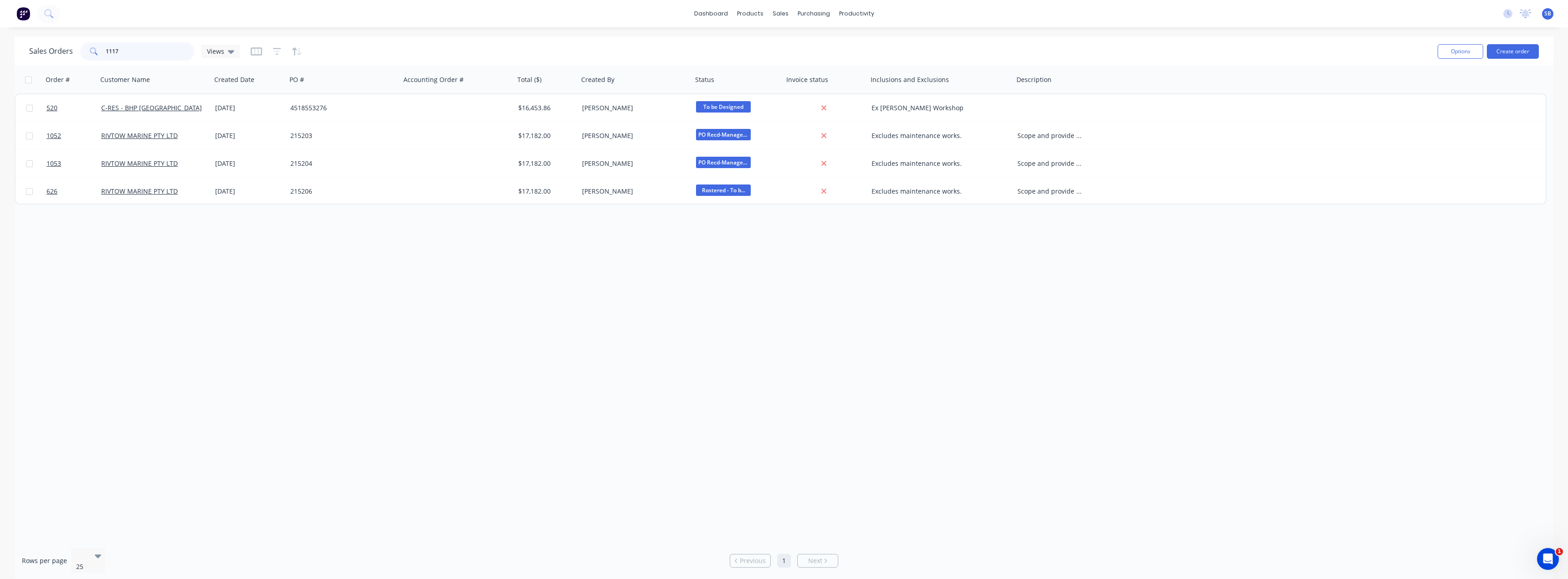
type input "1117"
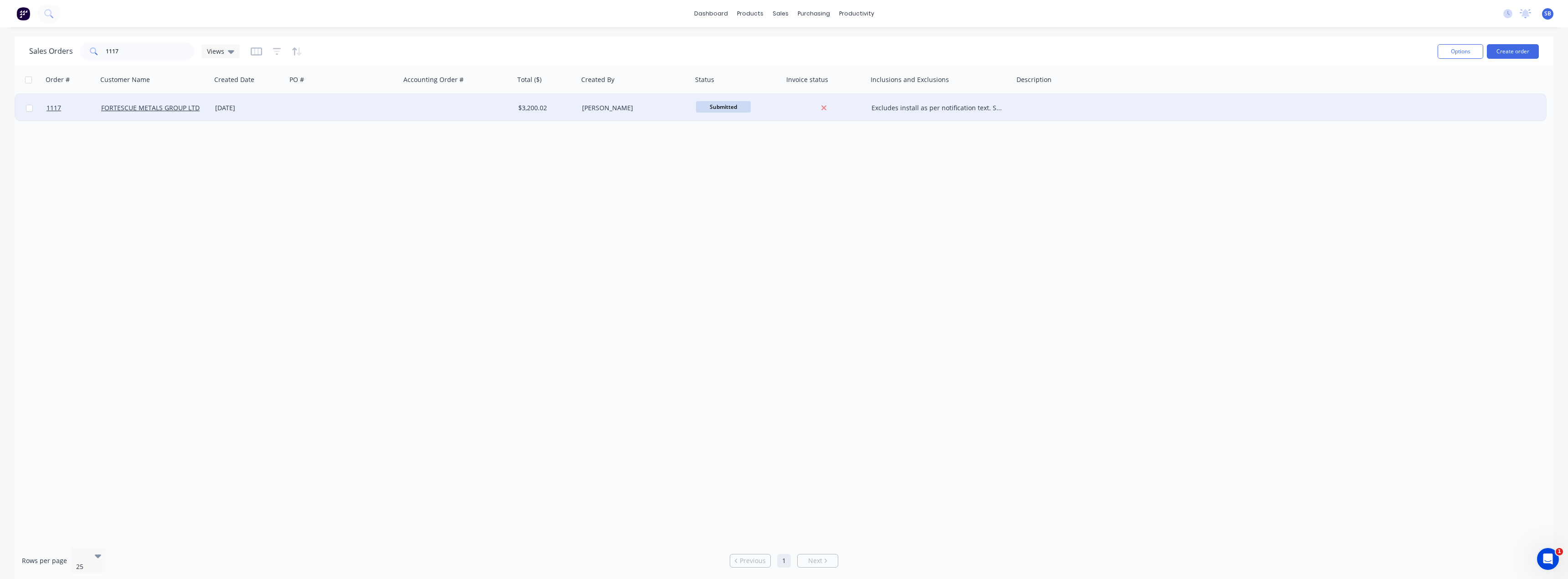
click at [244, 105] on div "[DATE]" at bounding box center [249, 108] width 68 height 9
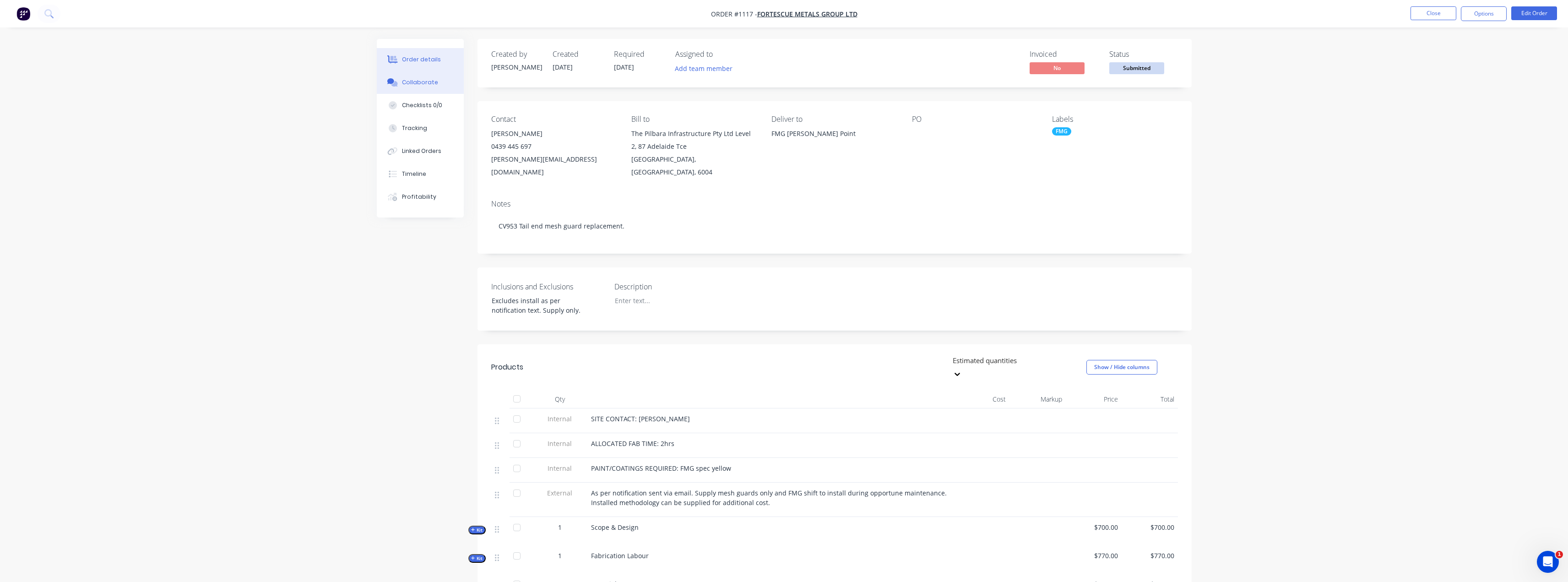
click at [427, 83] on div "Collaborate" at bounding box center [419, 82] width 36 height 8
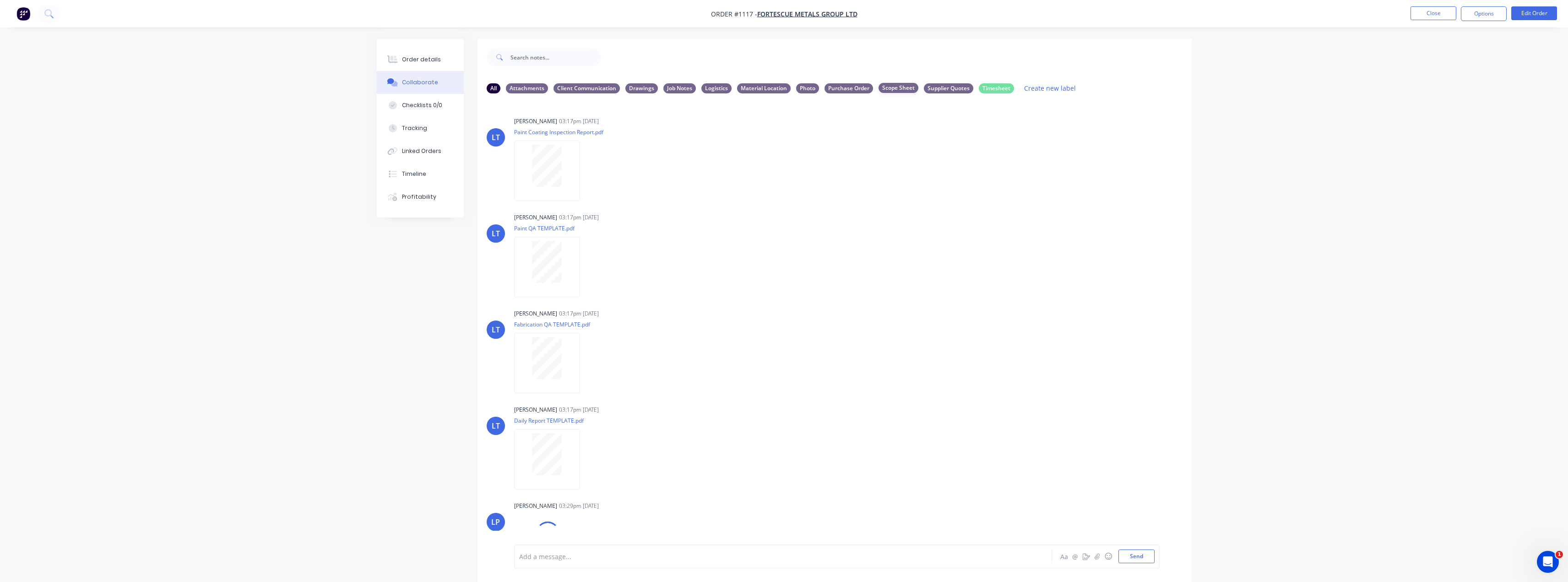
click at [886, 89] on div "Scope Sheet" at bounding box center [898, 88] width 40 height 10
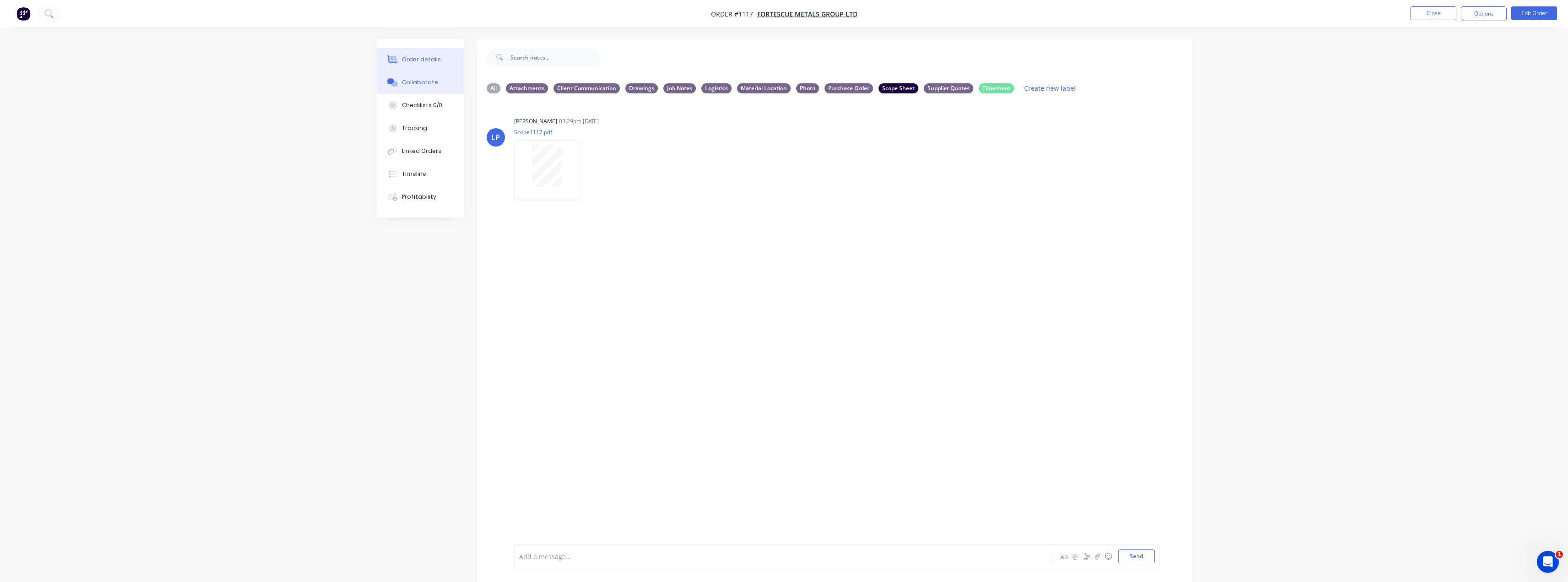
click at [403, 57] on div "Order details" at bounding box center [421, 59] width 39 height 8
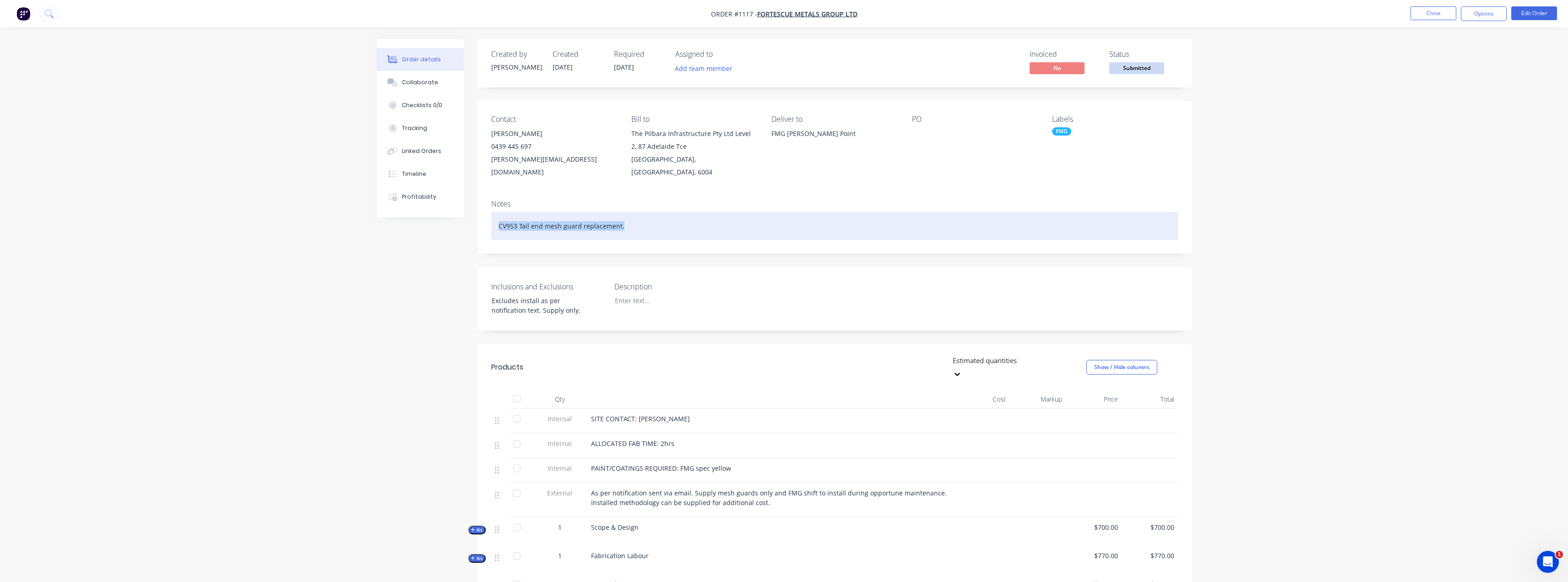
drag, startPoint x: 642, startPoint y: 218, endPoint x: 418, endPoint y: 226, distance: 224.1
click at [421, 225] on div "Created by [PERSON_NAME] Created [DATE] Required [DATE] Assigned to Add team me…" at bounding box center [784, 443] width 815 height 808
copy div "CV953 Tail end mesh guard replacement."
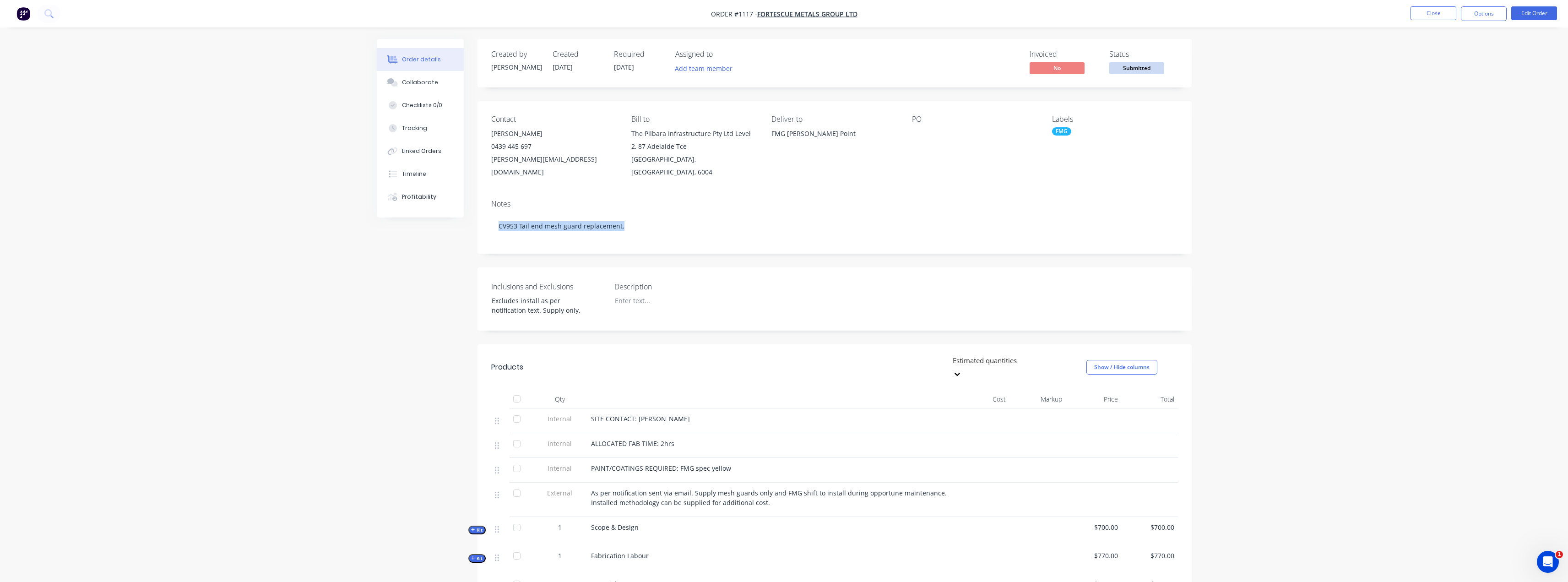
click at [83, 127] on div "Order details Collaborate Checklists 0/0 Tracking Linked Orders Timeline Profit…" at bounding box center [784, 423] width 1568 height 847
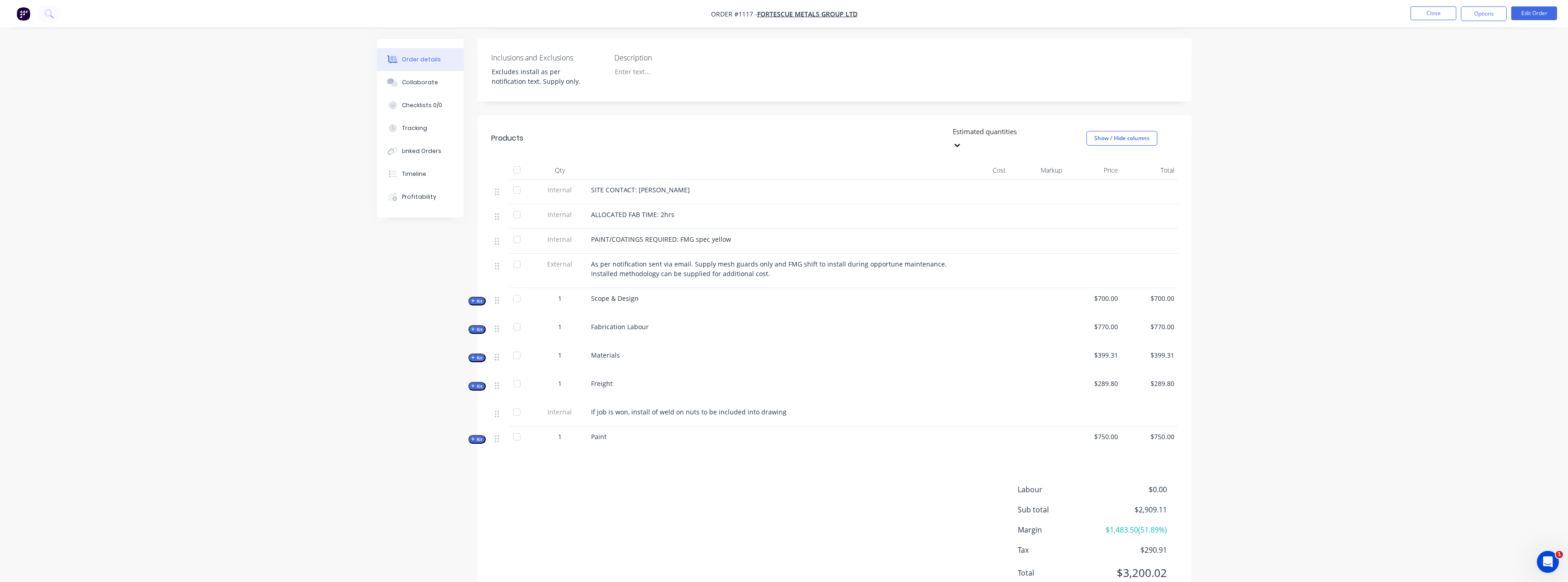
scroll to position [239, 0]
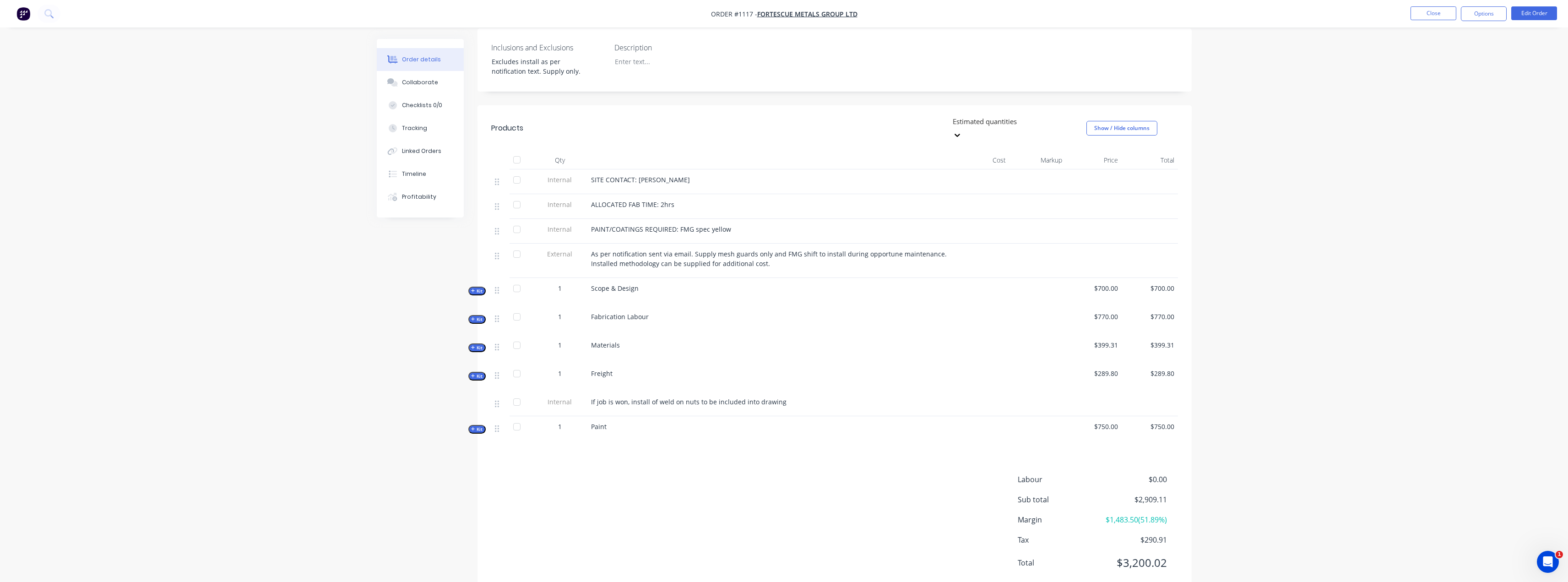
click at [470, 287] on button "Kit" at bounding box center [477, 291] width 17 height 9
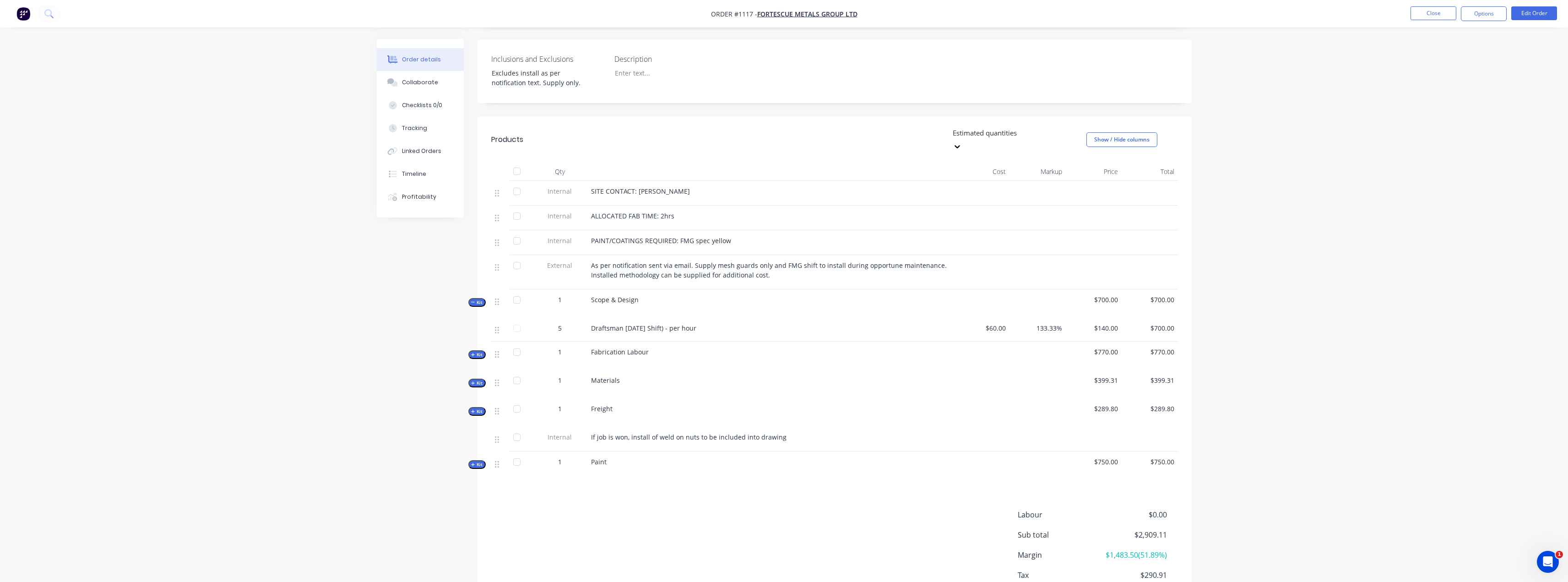
scroll to position [229, 0]
drag, startPoint x: 794, startPoint y: 411, endPoint x: 591, endPoint y: 411, distance: 203.0
click at [591, 431] on div "If job is won, install of weld on nuts to be included into drawing" at bounding box center [770, 436] width 359 height 10
click at [706, 431] on span "If job is won, install of weld on nuts to be included into drawing" at bounding box center [689, 435] width 196 height 9
click at [797, 425] on div "If job is won, install of weld on nuts to be included into drawing" at bounding box center [770, 438] width 366 height 24
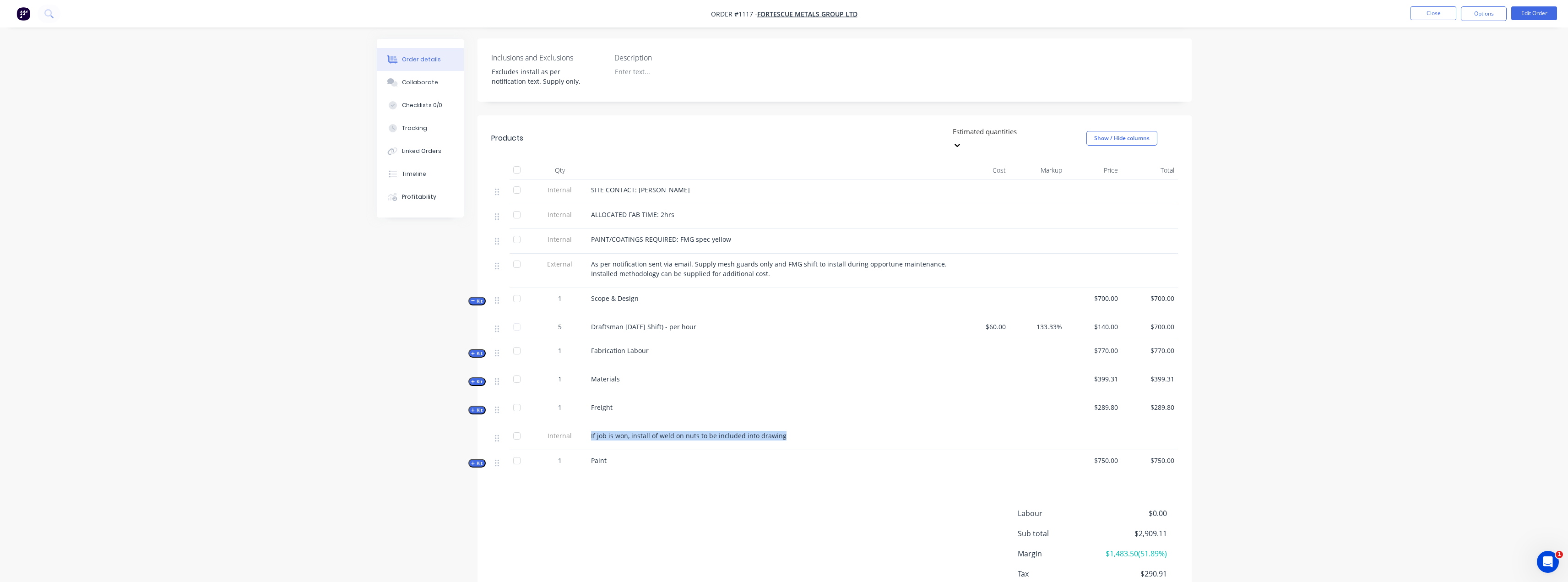
drag, startPoint x: 783, startPoint y: 409, endPoint x: 584, endPoint y: 409, distance: 199.0
click at [584, 425] on div "Internal If job is won, install of weld on nuts to be included into drawing" at bounding box center [834, 438] width 686 height 24
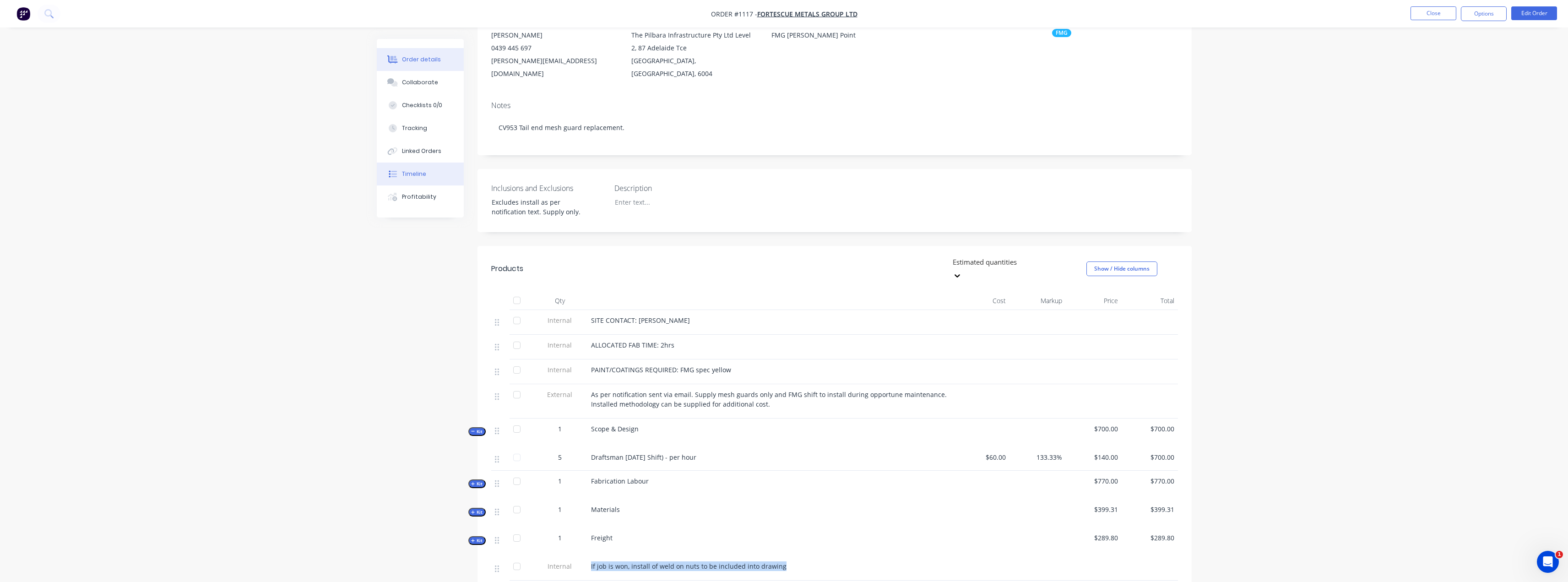
scroll to position [0, 0]
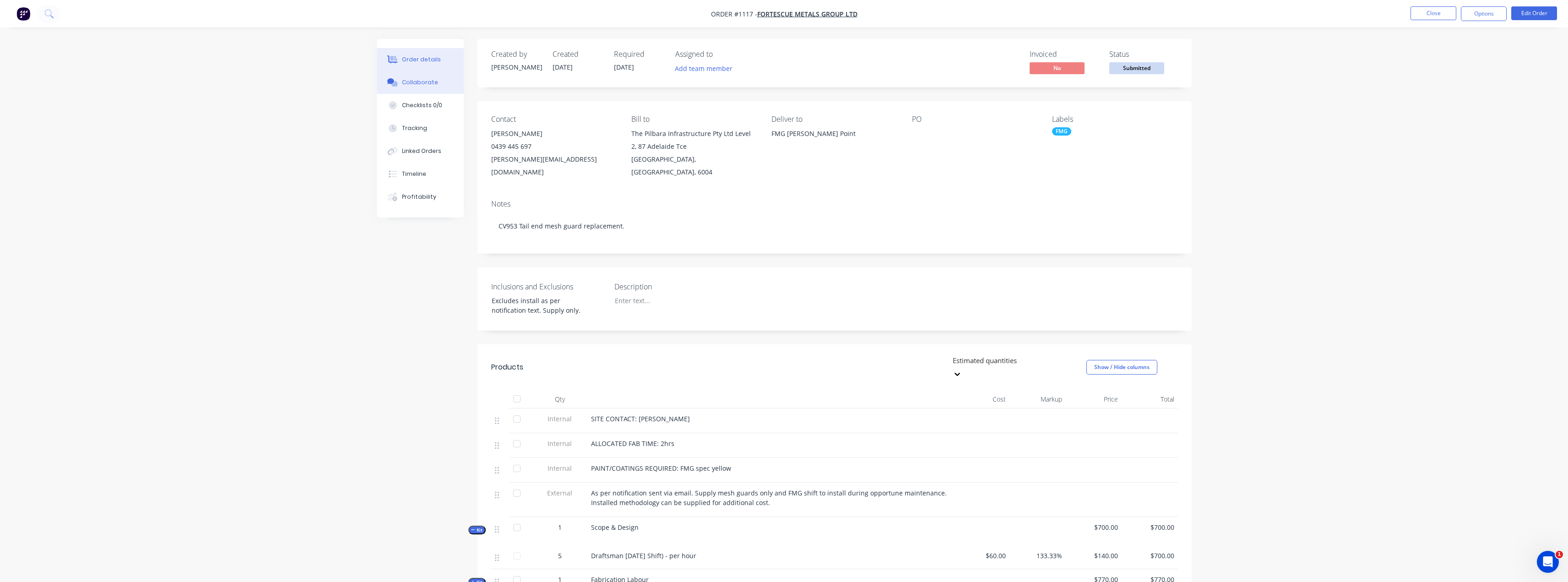
click at [423, 80] on div "Collaborate" at bounding box center [419, 82] width 36 height 8
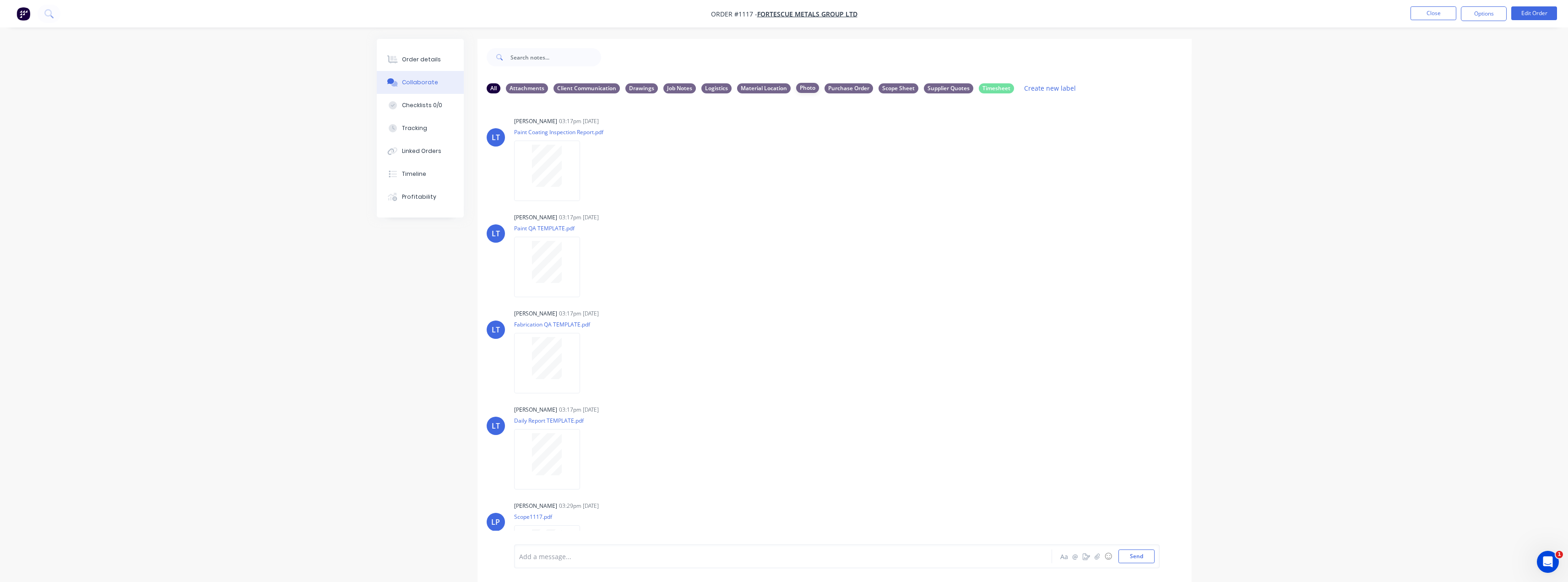
click at [810, 89] on div "Photo" at bounding box center [807, 88] width 23 height 10
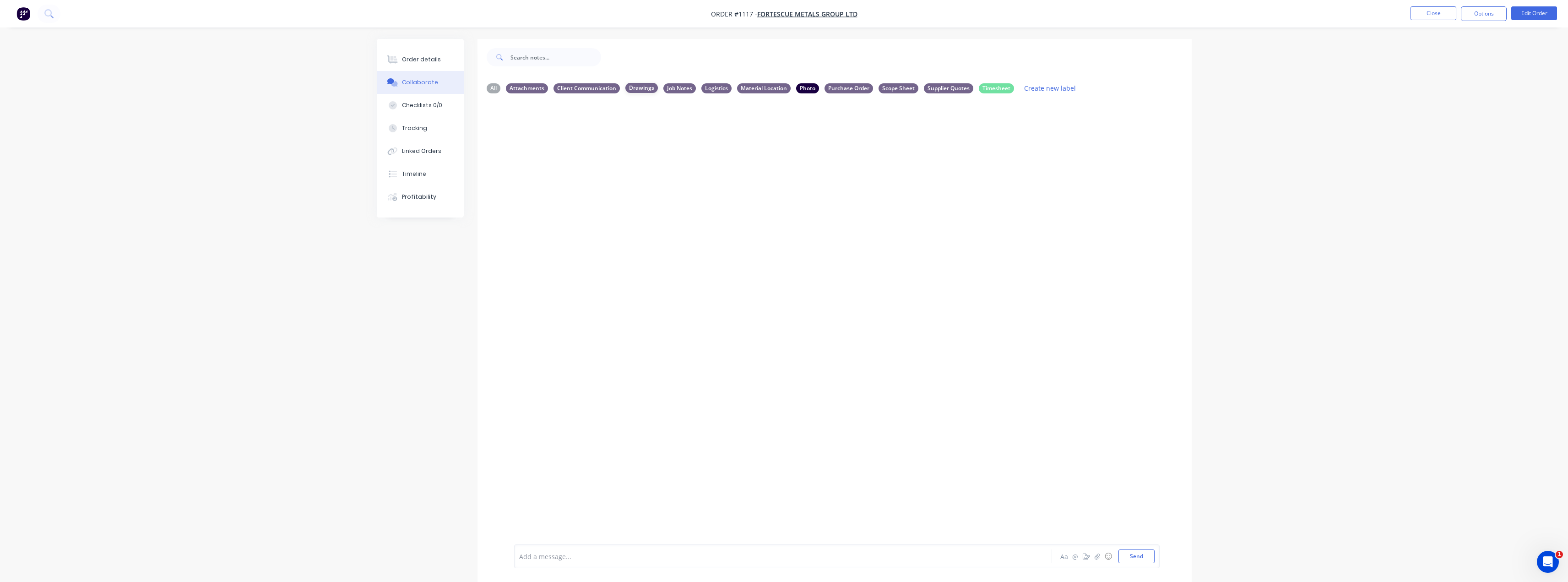
click at [634, 87] on div "Drawings" at bounding box center [641, 88] width 32 height 10
click at [586, 91] on div "Client Communication" at bounding box center [586, 88] width 67 height 10
click at [494, 84] on div "All" at bounding box center [493, 88] width 13 height 10
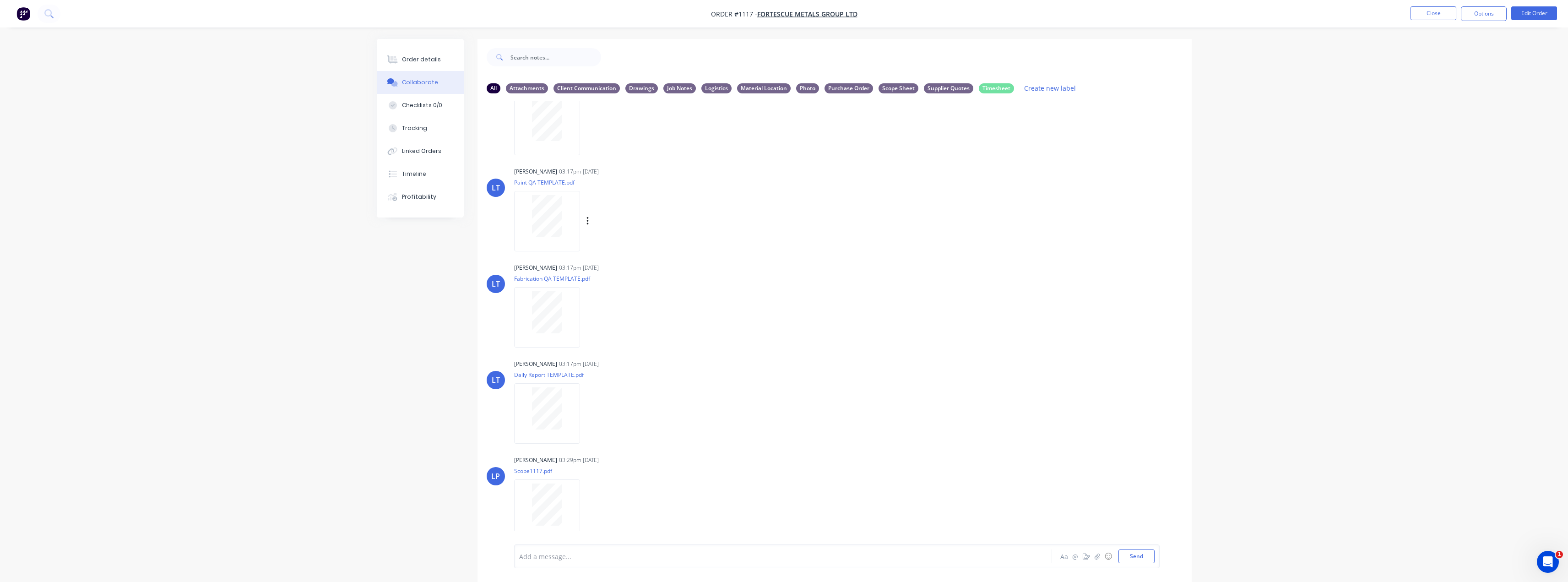
scroll to position [83, 0]
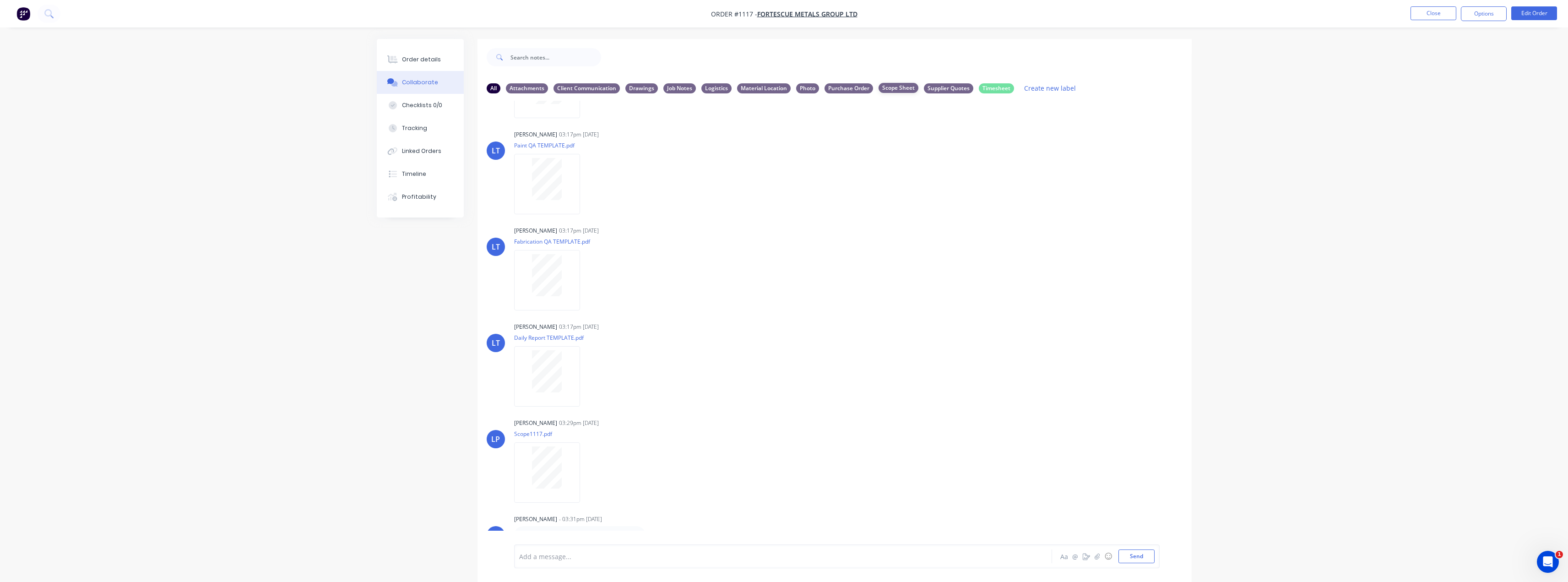
click at [891, 90] on div "Scope Sheet" at bounding box center [898, 88] width 40 height 10
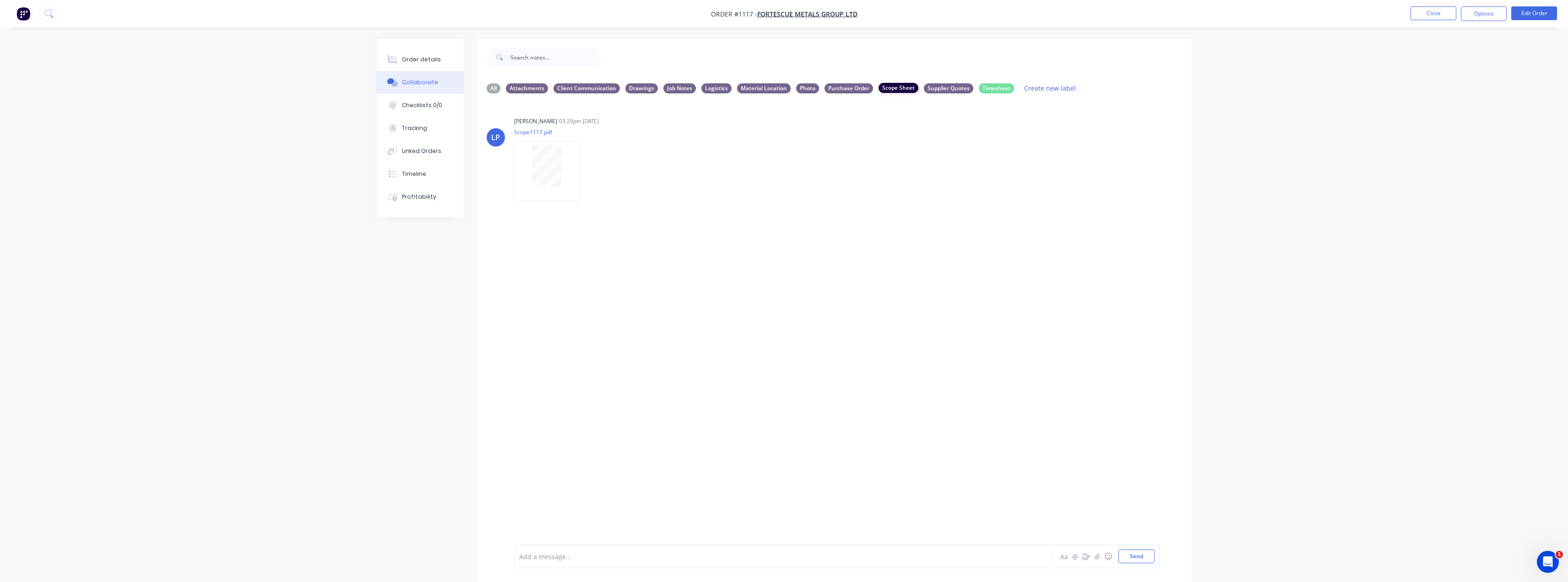
scroll to position [0, 0]
click at [408, 62] on div "Order details" at bounding box center [421, 59] width 39 height 8
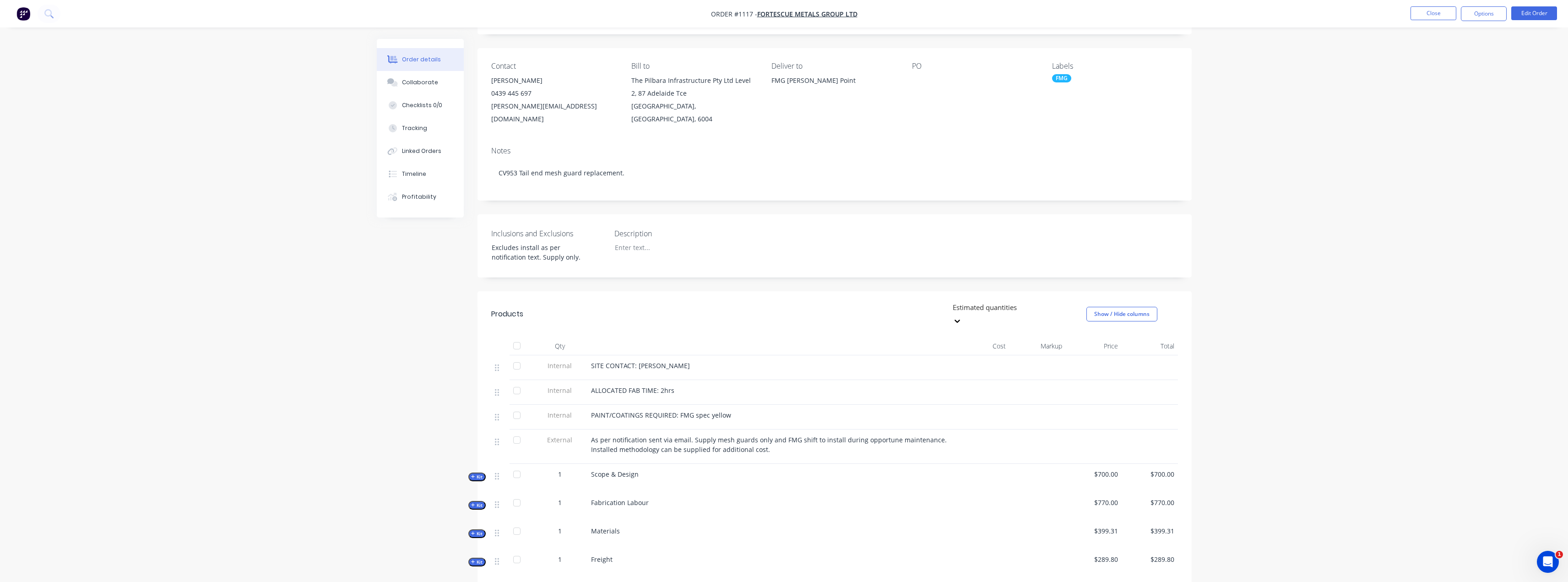
scroll to position [183, 0]
